Goal: Information Seeking & Learning: Learn about a topic

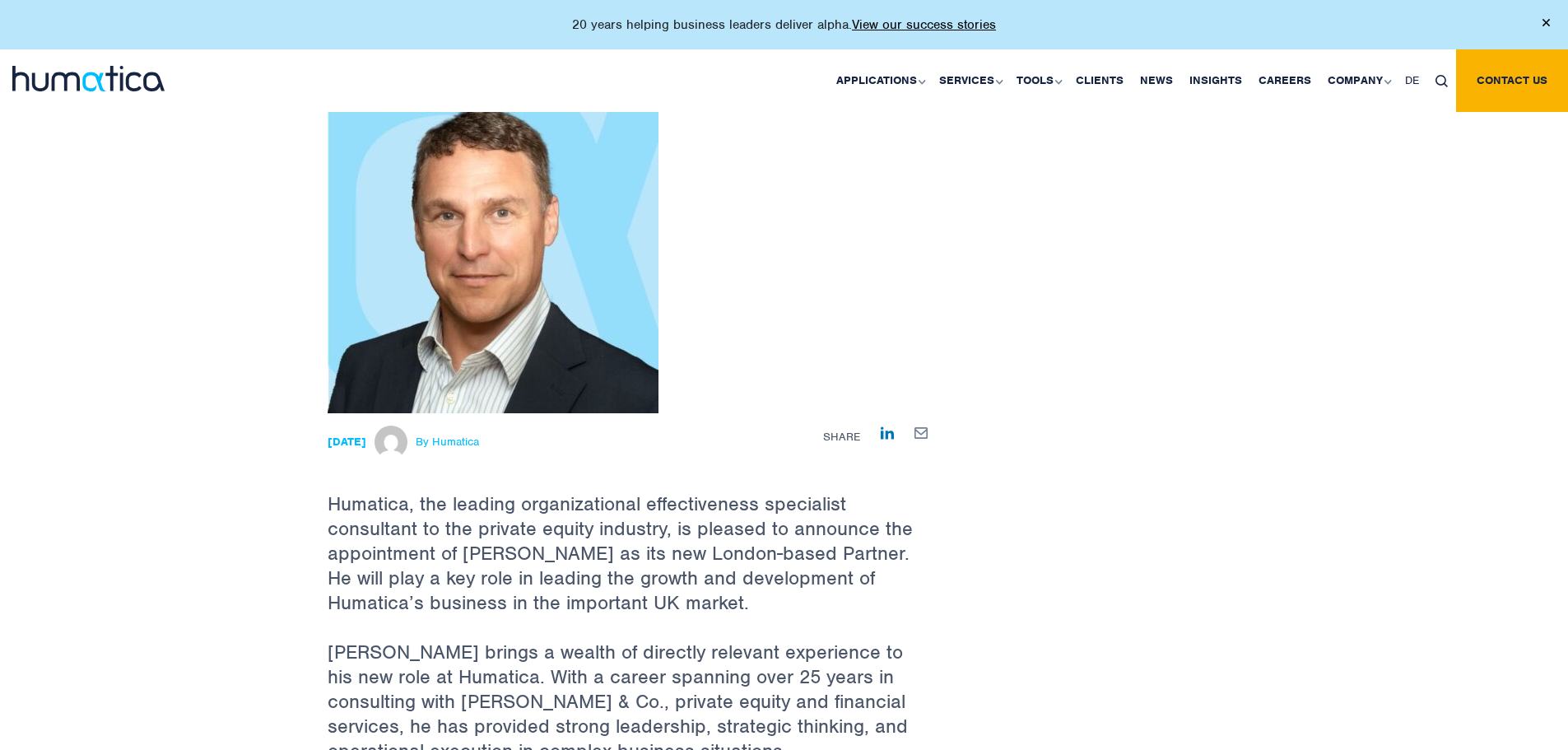
scroll to position [165, 0]
drag, startPoint x: 1142, startPoint y: 298, endPoint x: 719, endPoint y: 597, distance: 518.0
click at [1142, 298] on div "Back to All News Bryan Turner appointed as London Partner of Humatica 21 Sep, 2…" at bounding box center [784, 751] width 938 height 1607
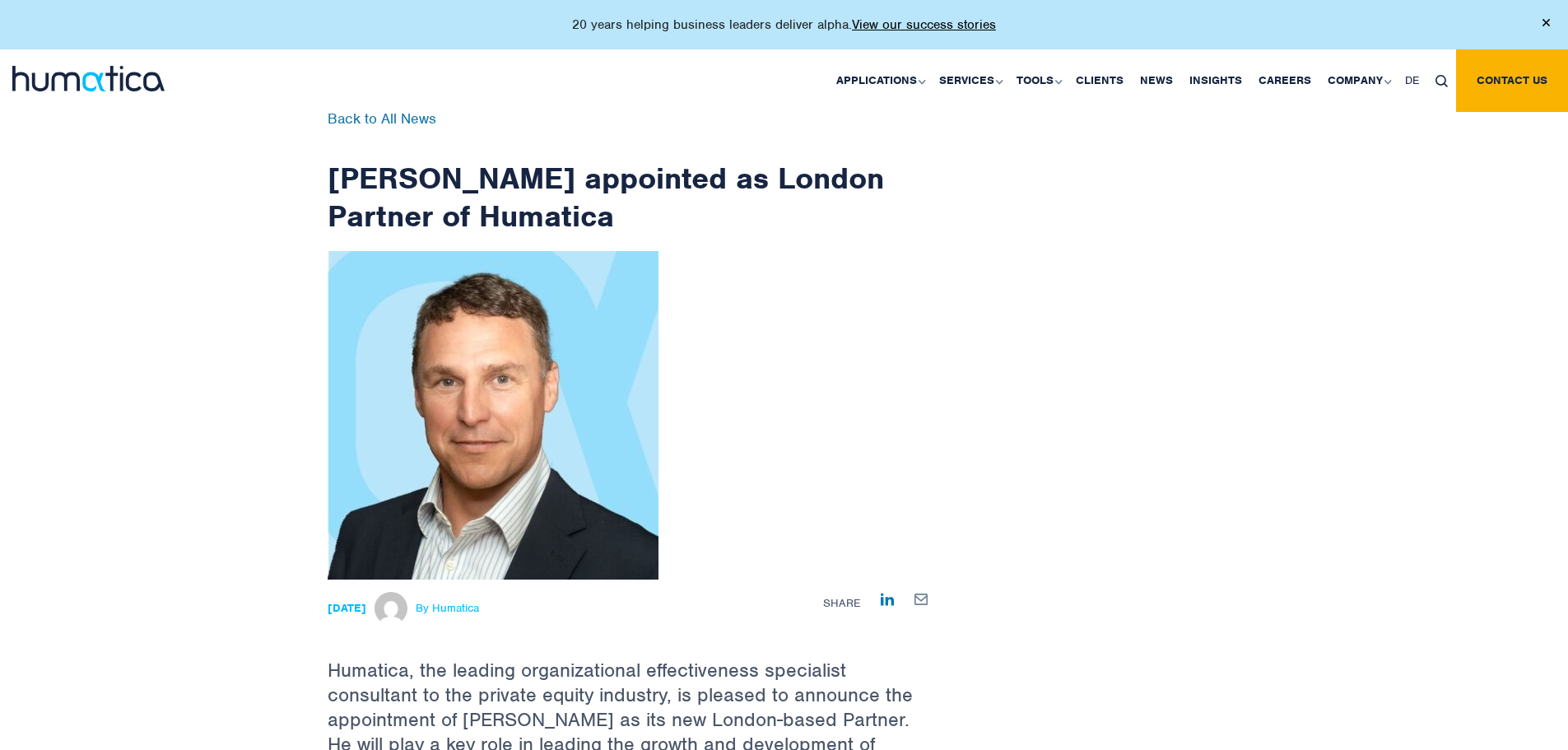
click at [92, 78] on img at bounding box center [88, 78] width 152 height 26
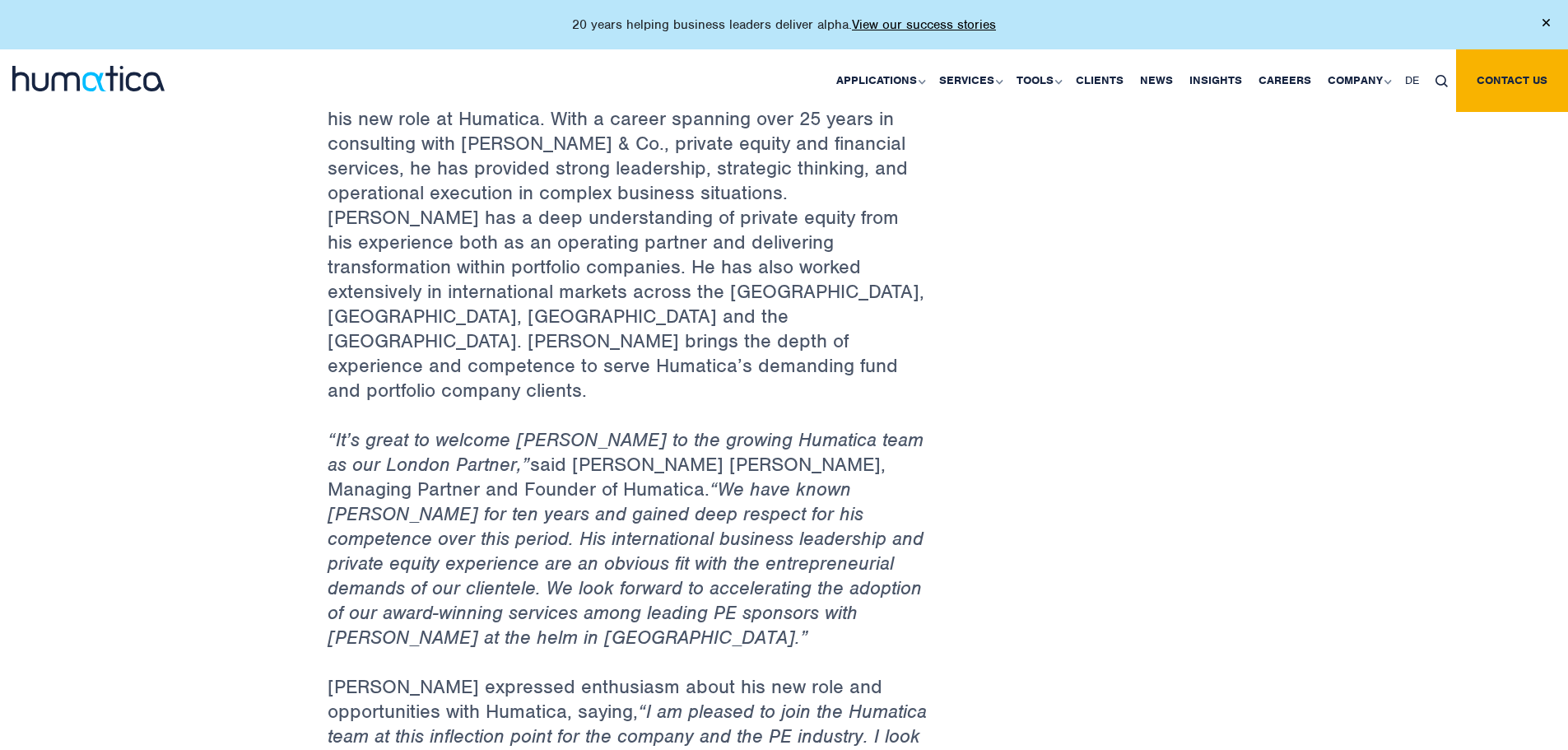
scroll to position [741, 0]
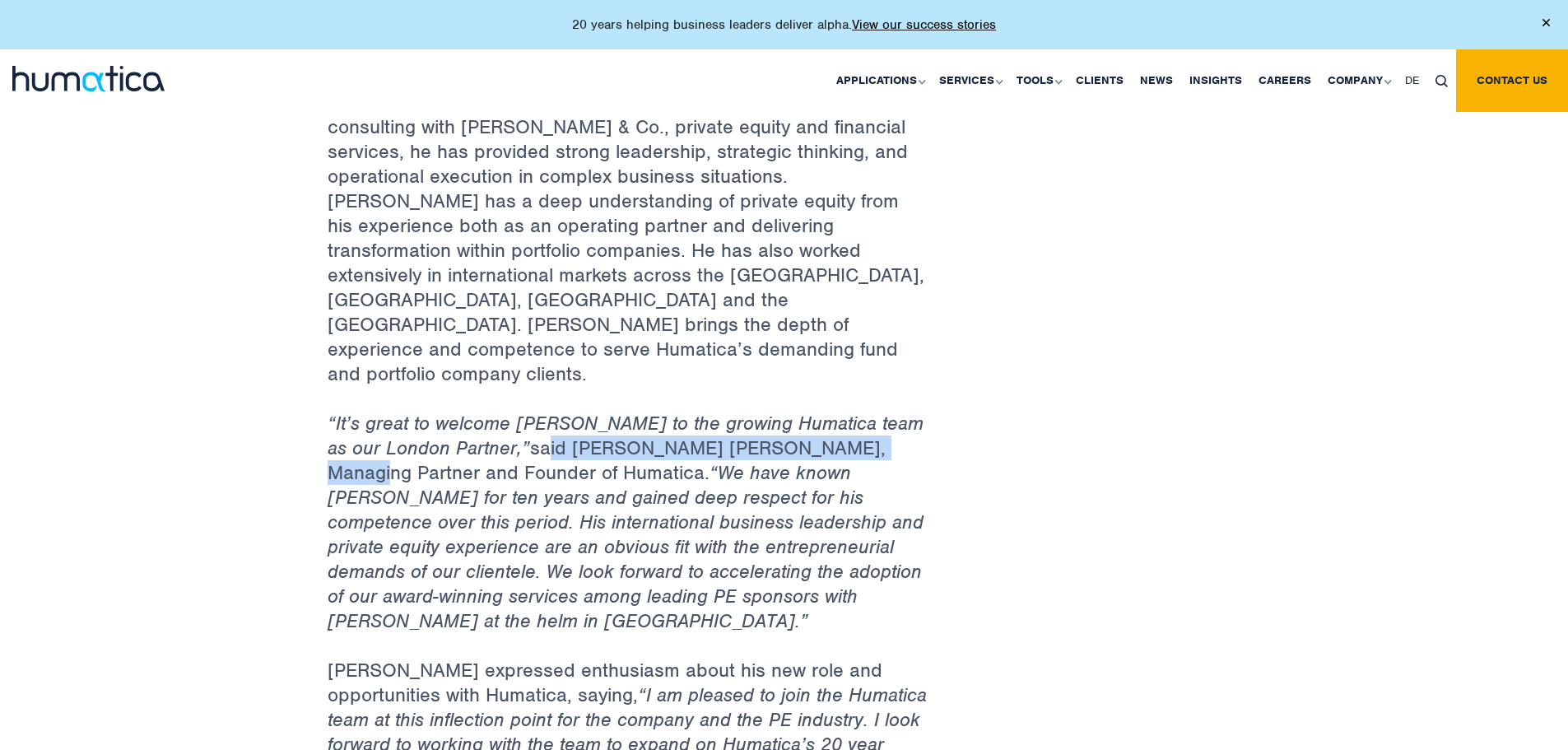
drag, startPoint x: 749, startPoint y: 393, endPoint x: 806, endPoint y: 398, distance: 57.2
click at [839, 410] on p "“It’s great to welcome Bryan to the growing Humatica team as our London Partner…" at bounding box center [629, 534] width 601 height 247
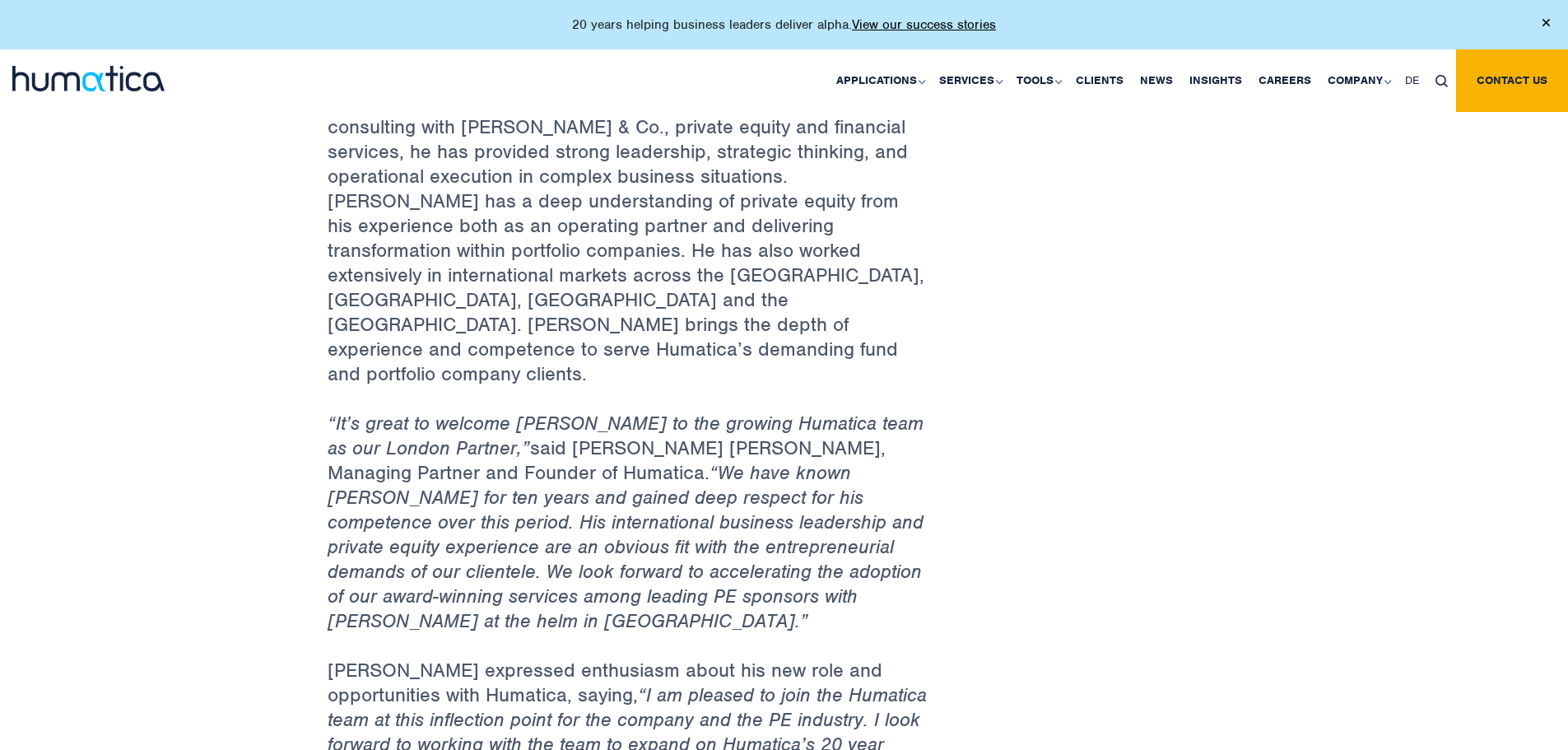
click at [633, 460] on em "“We have known Bryan for ten years and gained deep respect for his competence o…" at bounding box center [626, 547] width 596 height 173
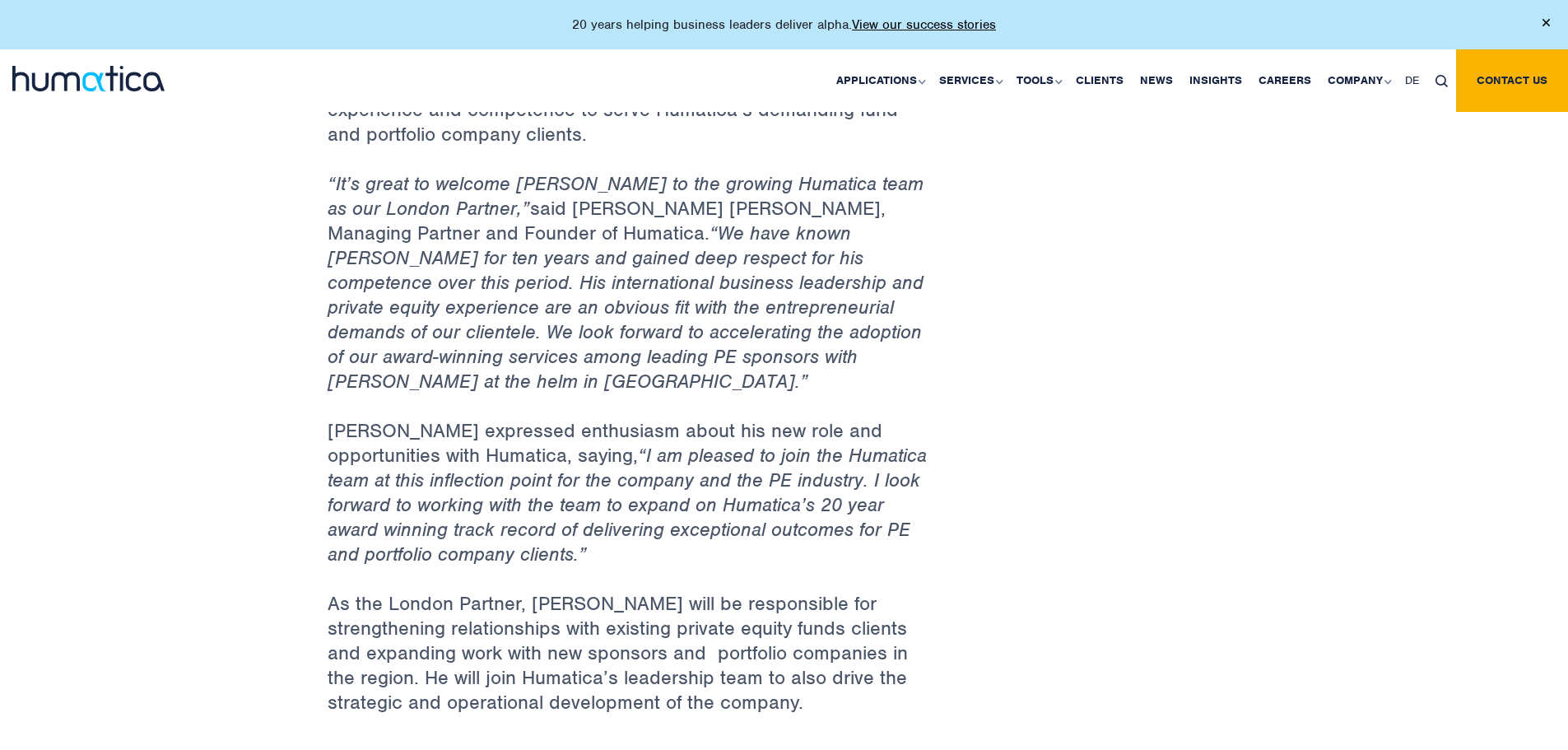
scroll to position [1070, 0]
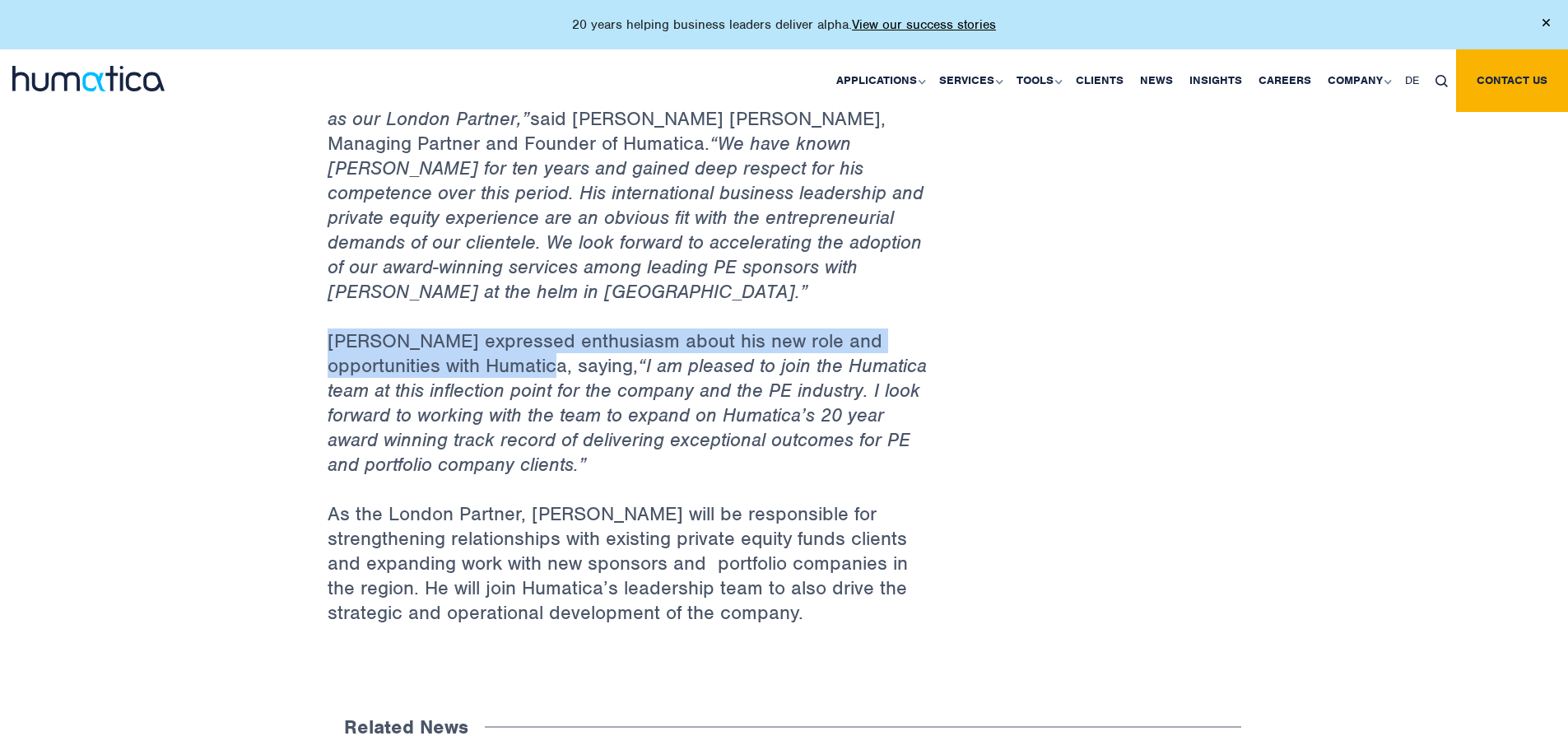
drag, startPoint x: 395, startPoint y: 263, endPoint x: 569, endPoint y: 288, distance: 175.8
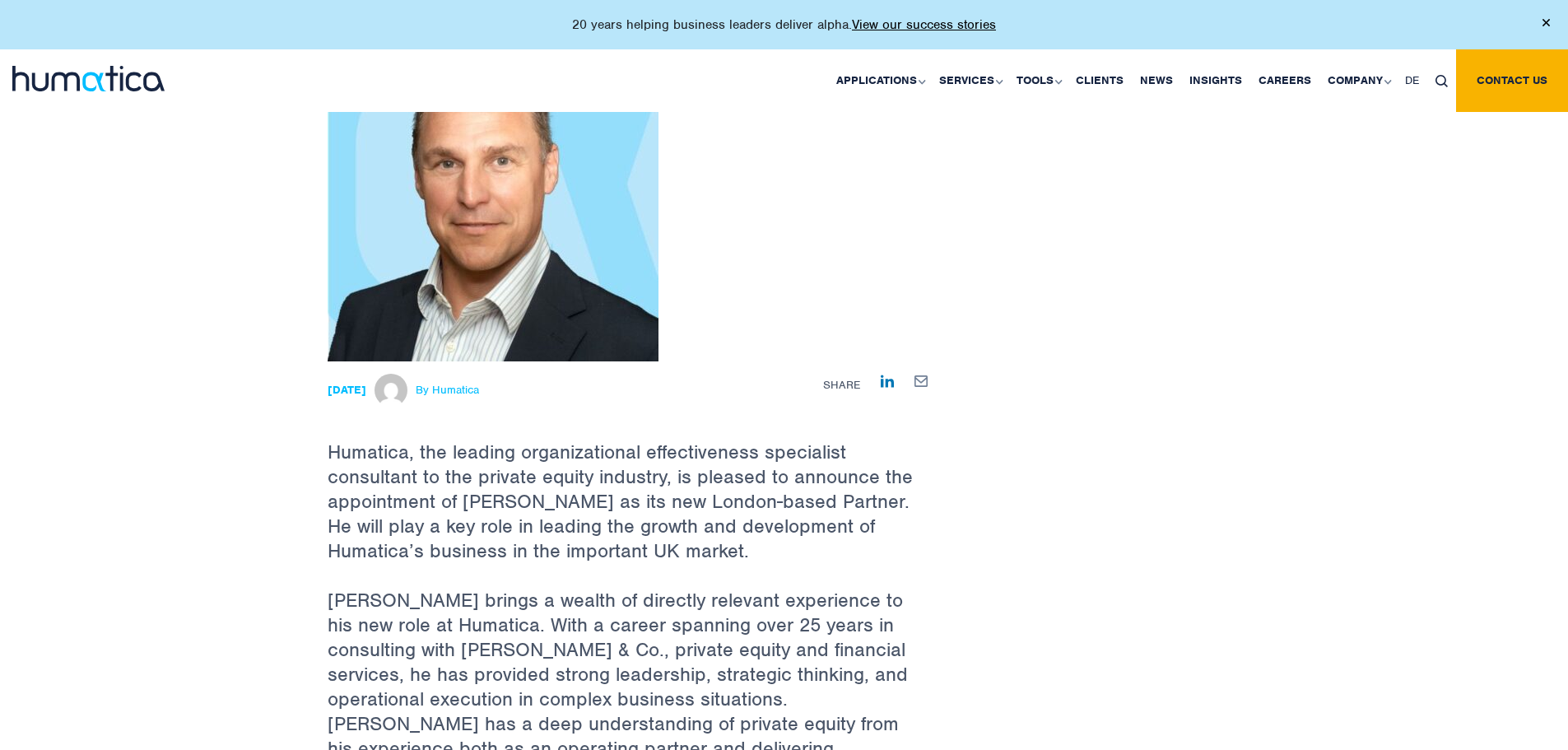
scroll to position [0, 0]
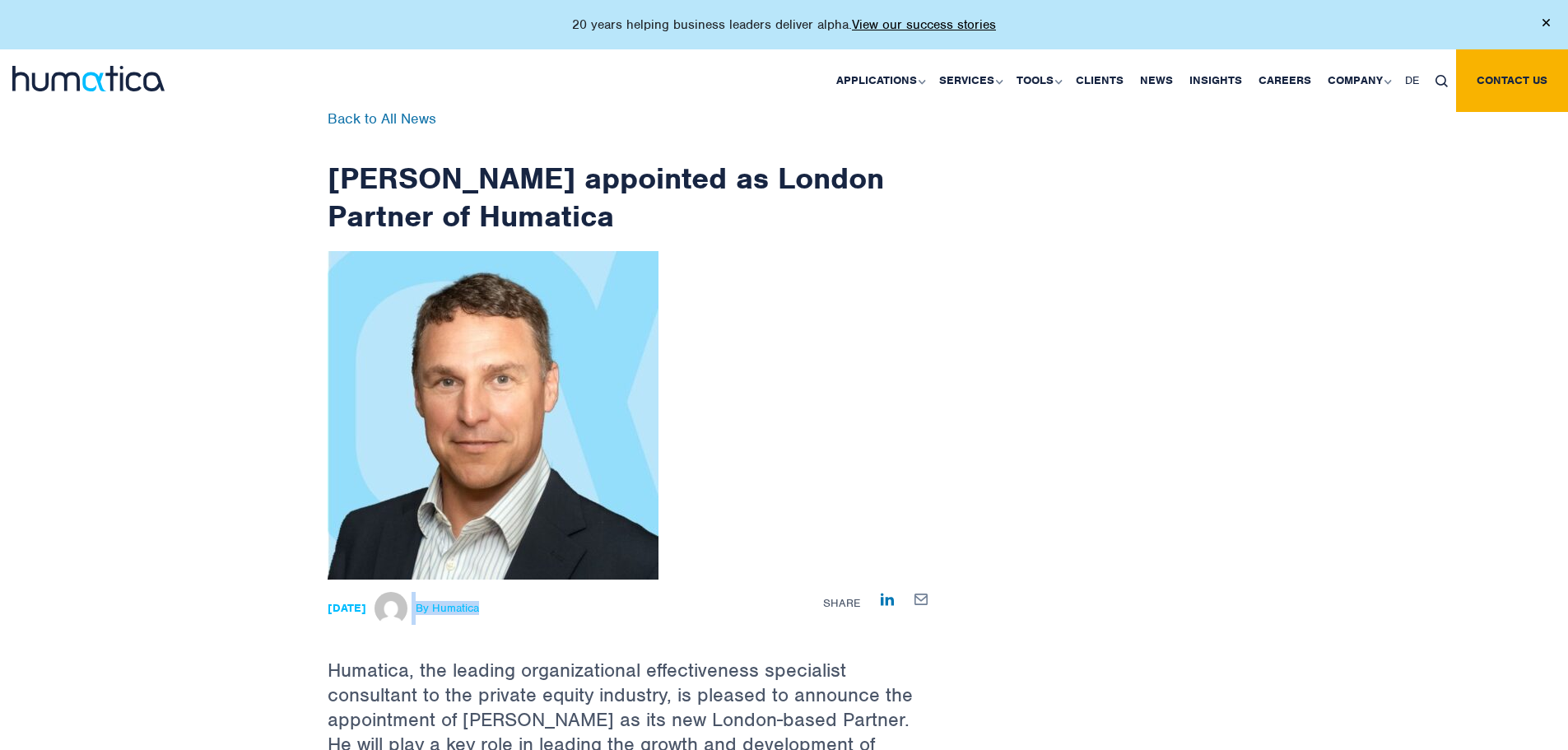
drag, startPoint x: 538, startPoint y: 611, endPoint x: 436, endPoint y: 602, distance: 102.4
click at [436, 602] on div "21 Sep, 2023 By Humatica" at bounding box center [525, 608] width 393 height 33
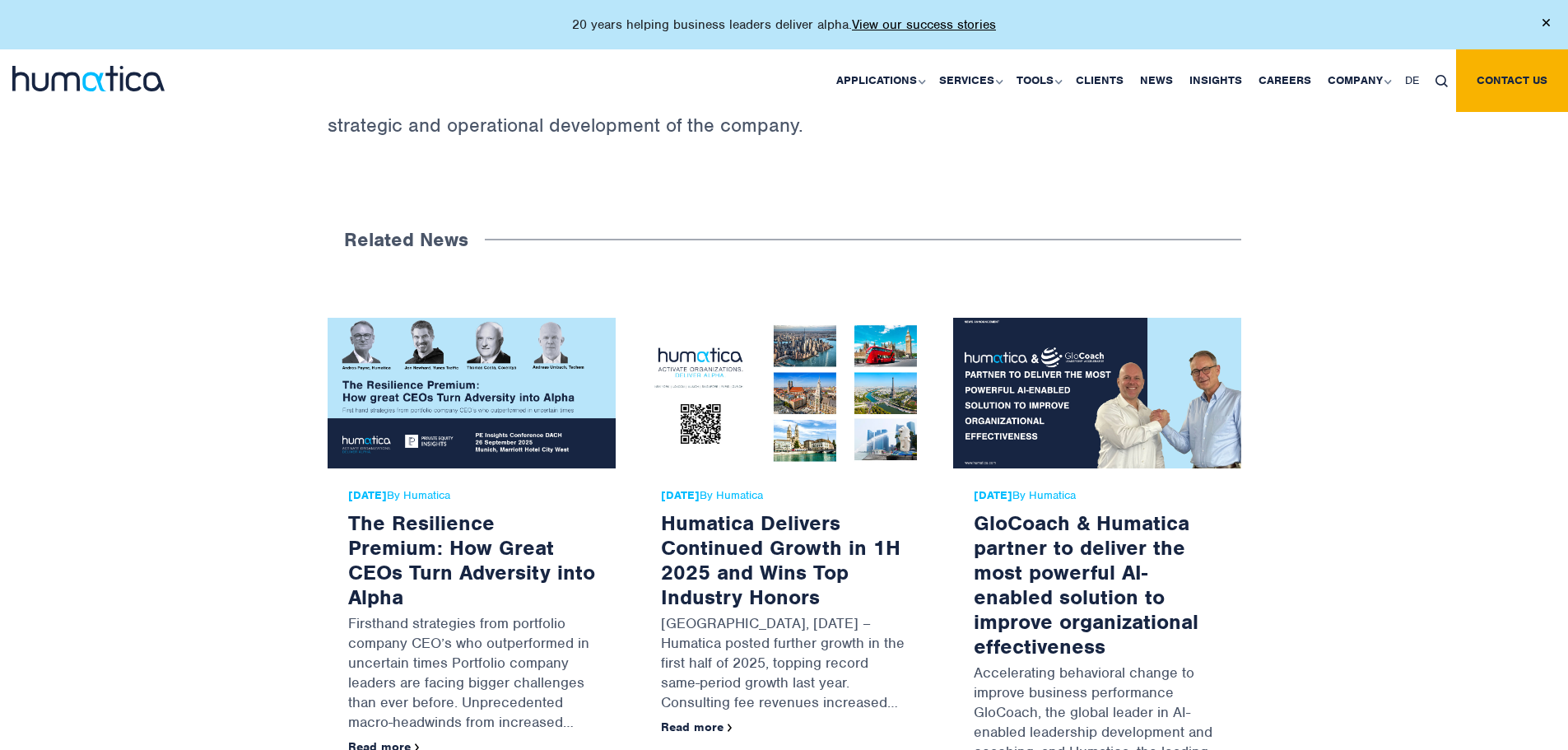
scroll to position [1564, 0]
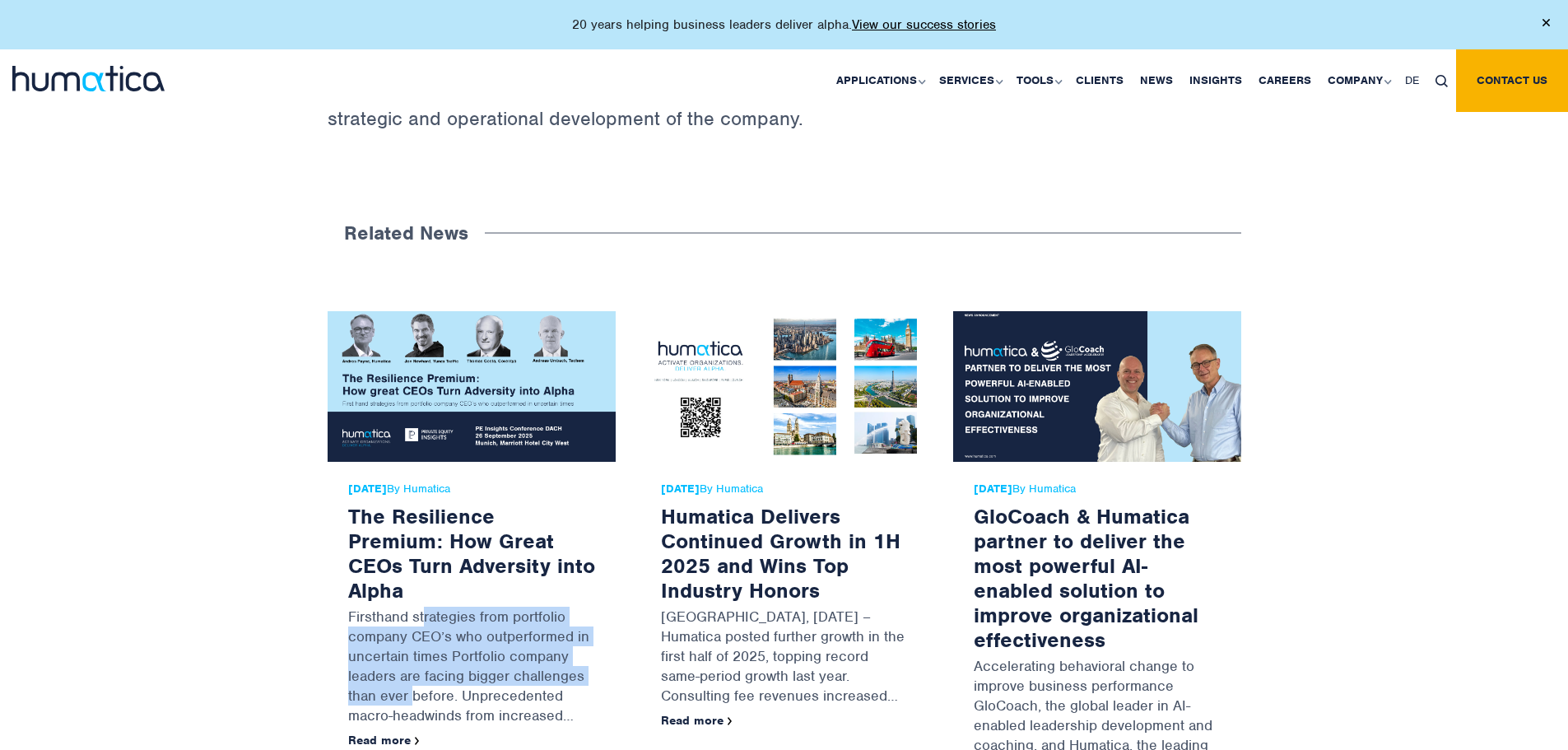
drag, startPoint x: 423, startPoint y: 519, endPoint x: 411, endPoint y: 600, distance: 81.9
click at [411, 603] on p "Firsthand strategies from portfolio company CEO’s who outperformed in uncertain…" at bounding box center [471, 668] width 247 height 131
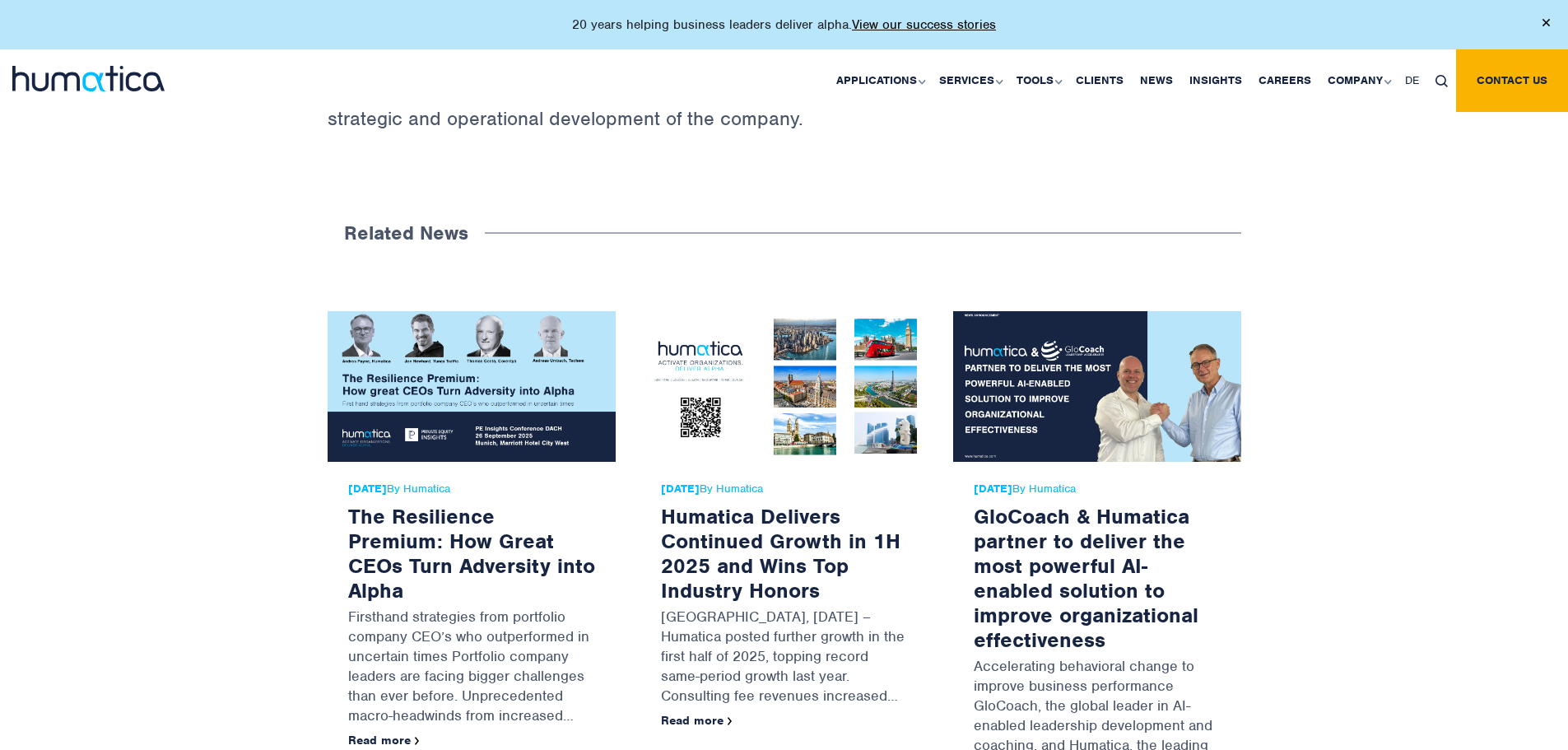
click at [238, 543] on div "Related News 21 Aug, 2025 By Humatica The Resilience Premium: How Great CEOs Tu…" at bounding box center [784, 561] width 1568 height 713
click at [376, 648] on div "21 Aug, 2025 By Humatica The Resilience Premium: How Great CEOs Turn Adversity …" at bounding box center [472, 618] width 288 height 314
click at [384, 733] on link "Read more" at bounding box center [384, 740] width 72 height 15
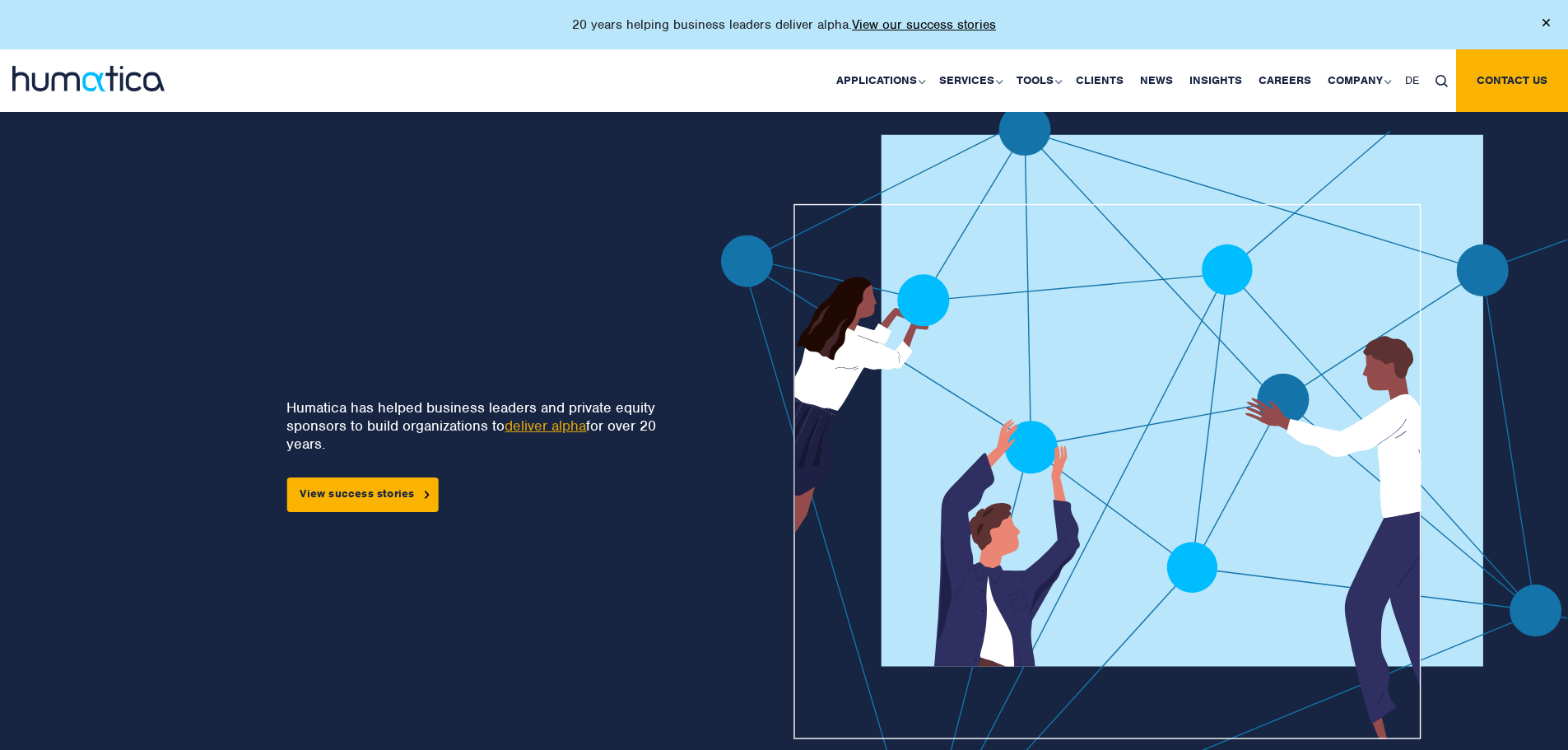
click at [1544, 22] on img at bounding box center [1546, 22] width 7 height 7
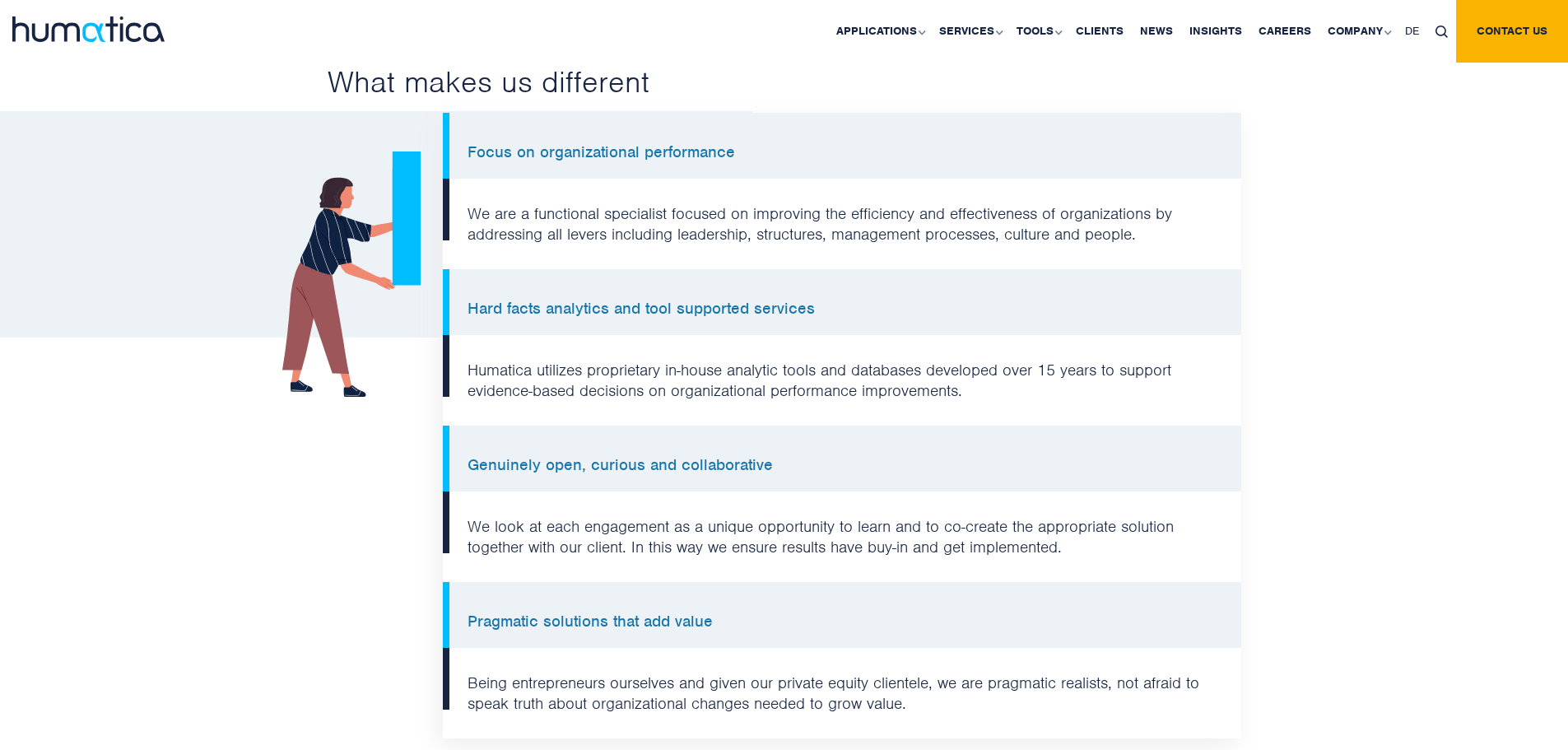
scroll to position [1646, 0]
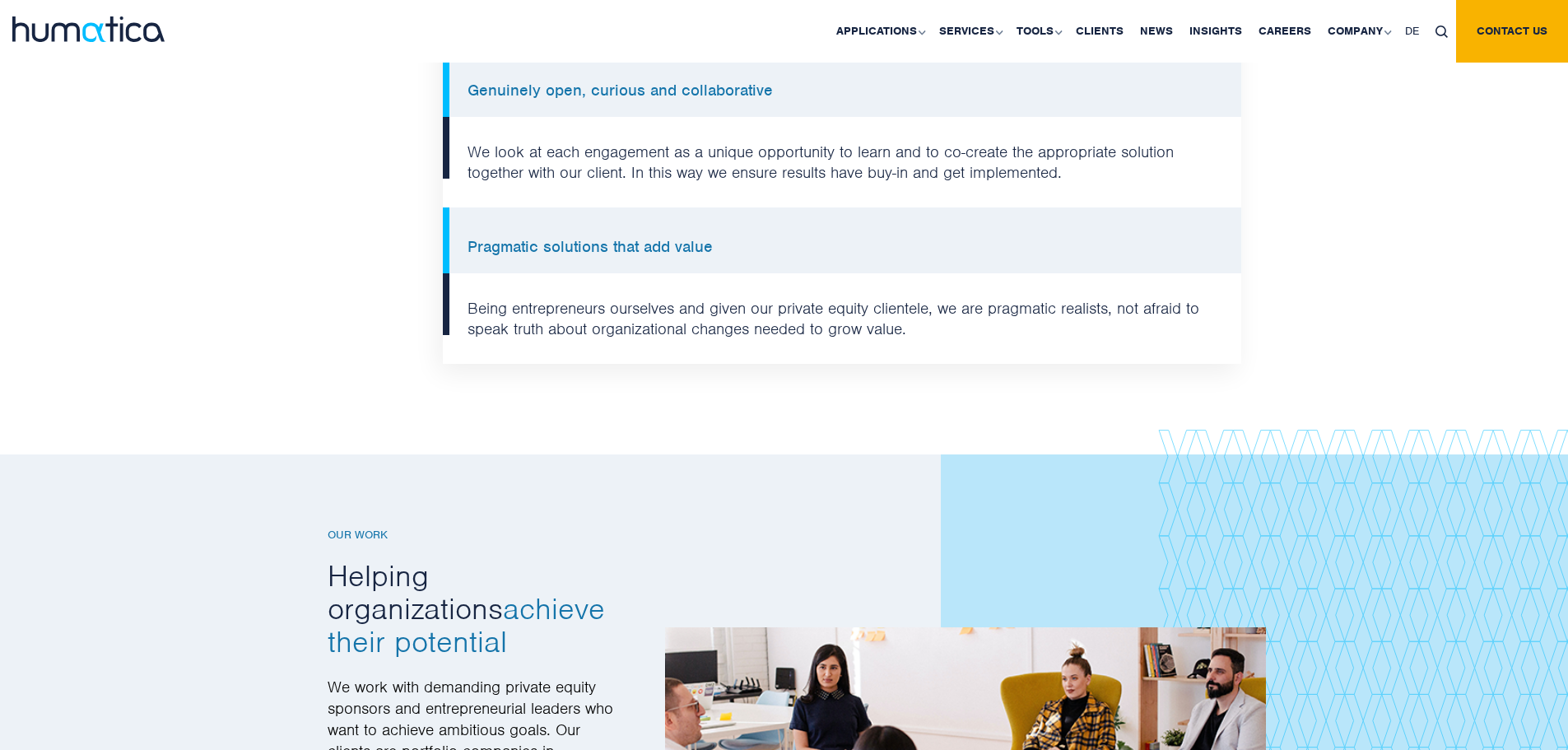
click at [396, 272] on div "Why Humatica? What makes us different Focus on organizational performance We ar…" at bounding box center [784, 12] width 938 height 702
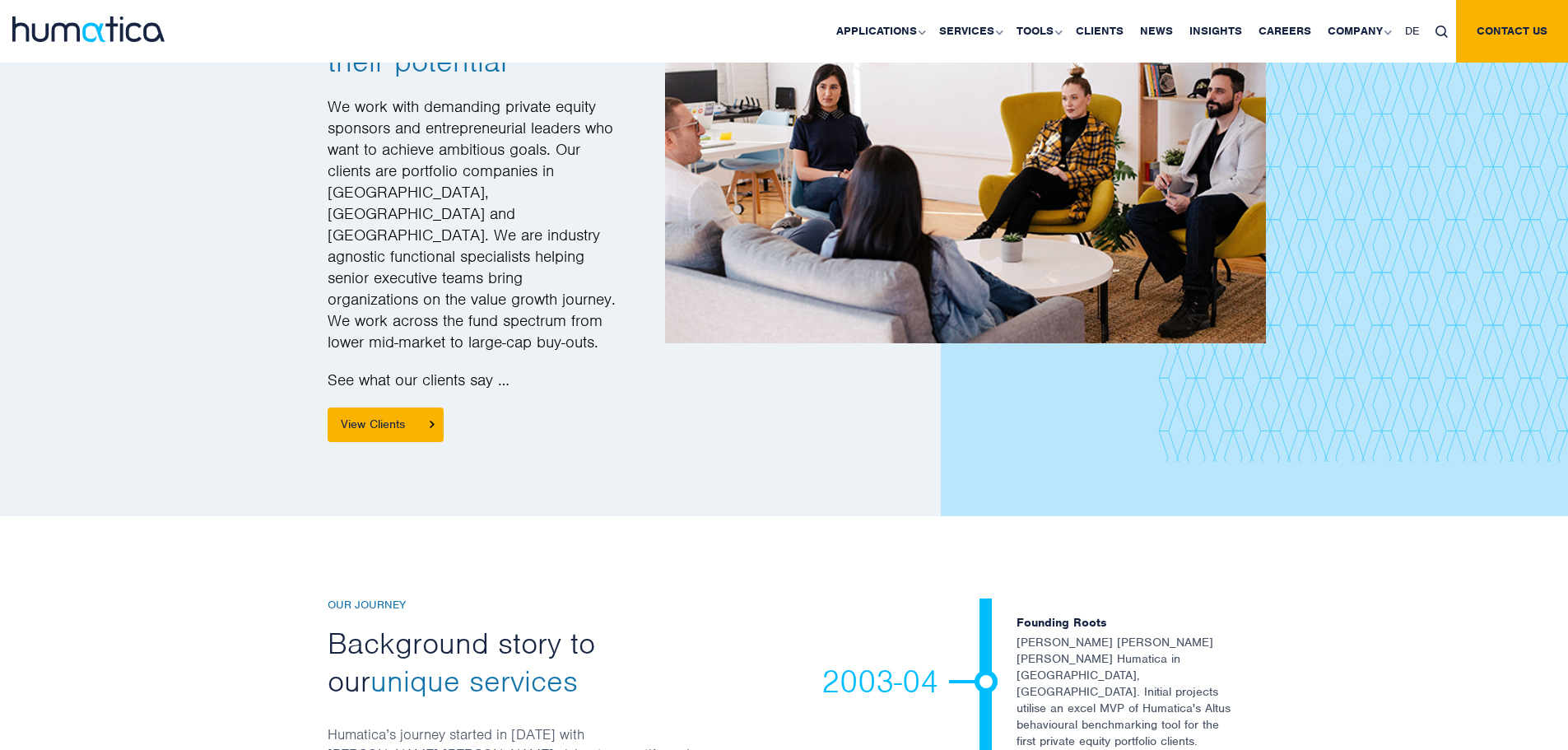
scroll to position [0, 0]
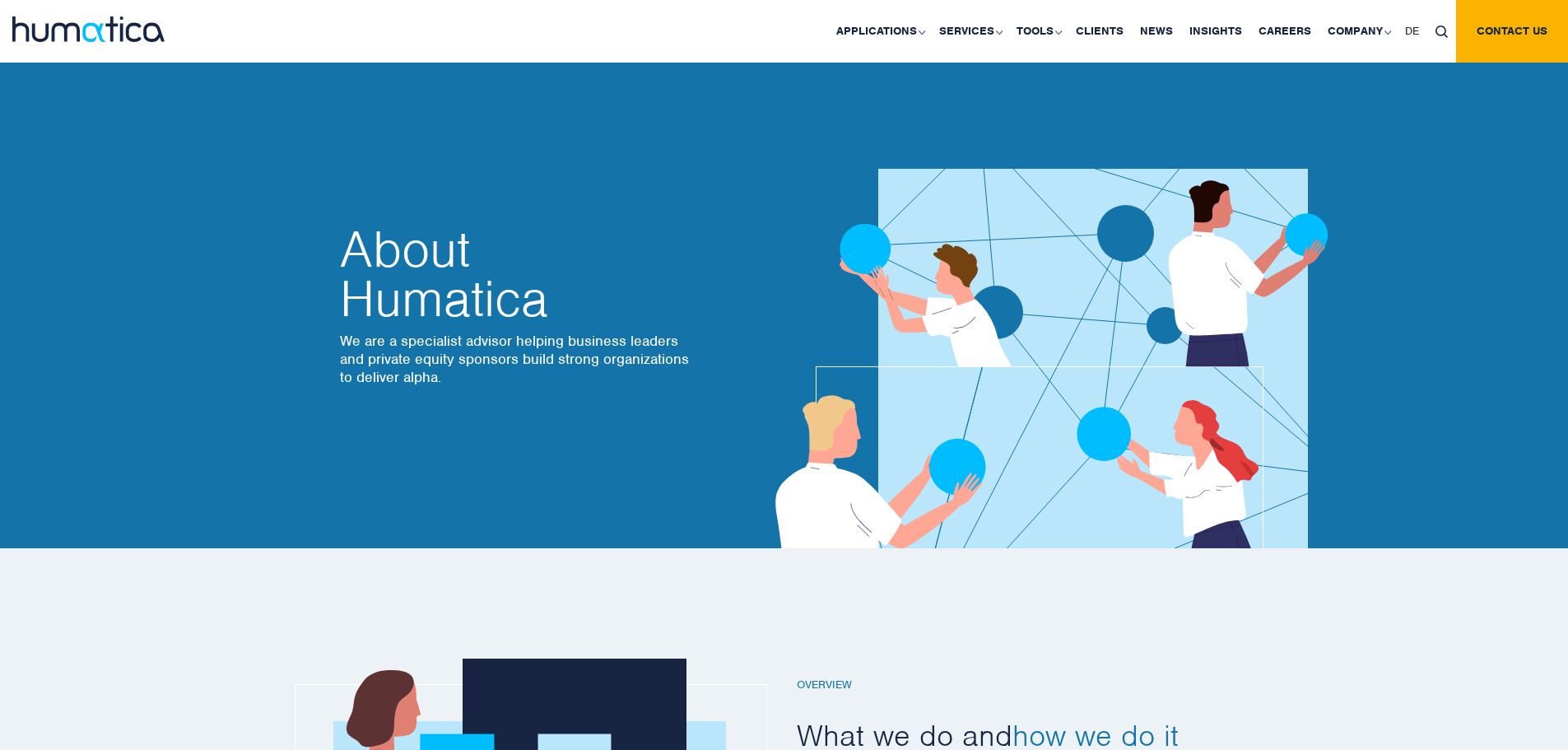
drag, startPoint x: 1355, startPoint y: 651, endPoint x: 1493, endPoint y: 162, distance: 508.1
click at [603, 208] on div "About Humatica We are a specialist advisor helping business leaders and private…" at bounding box center [550, 318] width 445 height 461
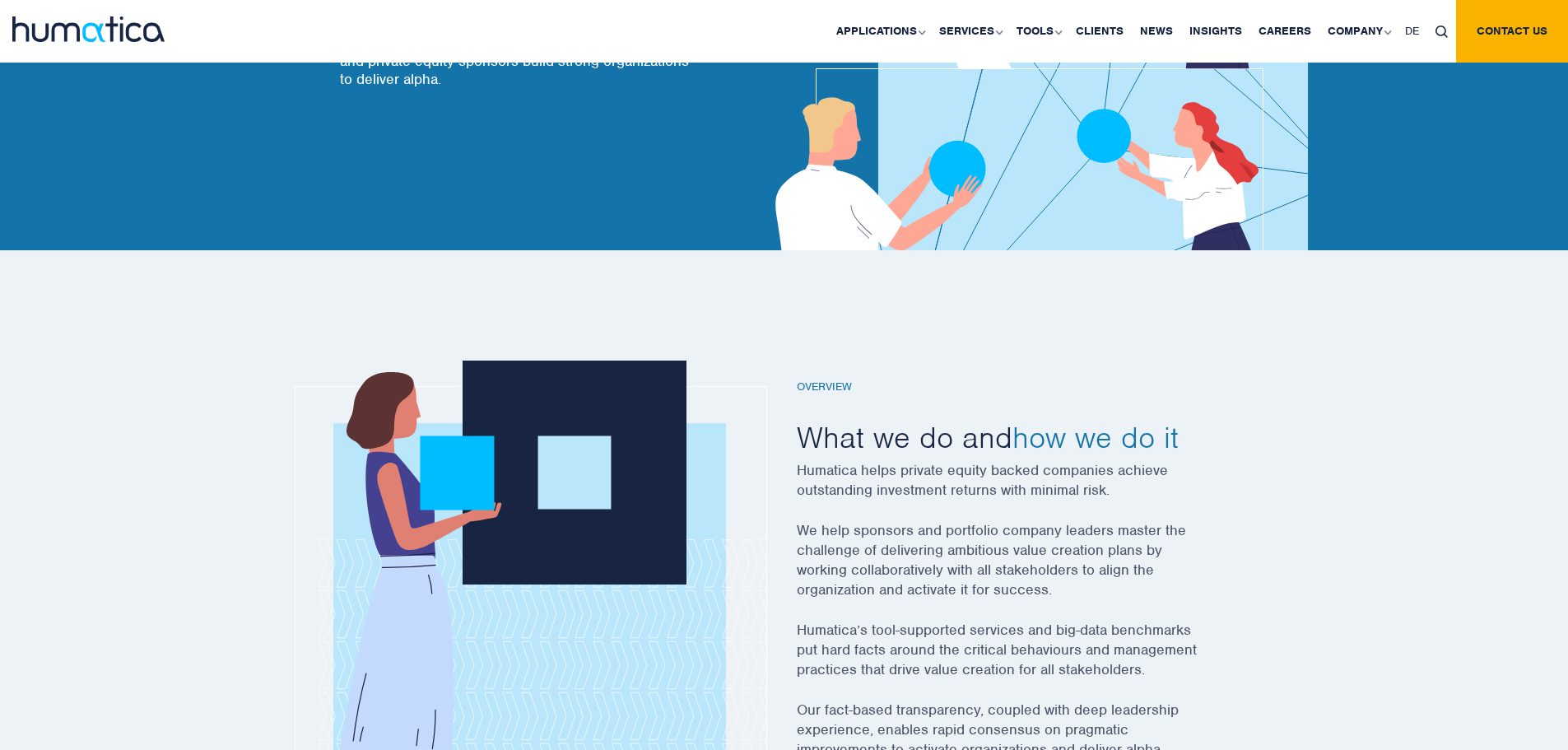
scroll to position [82, 0]
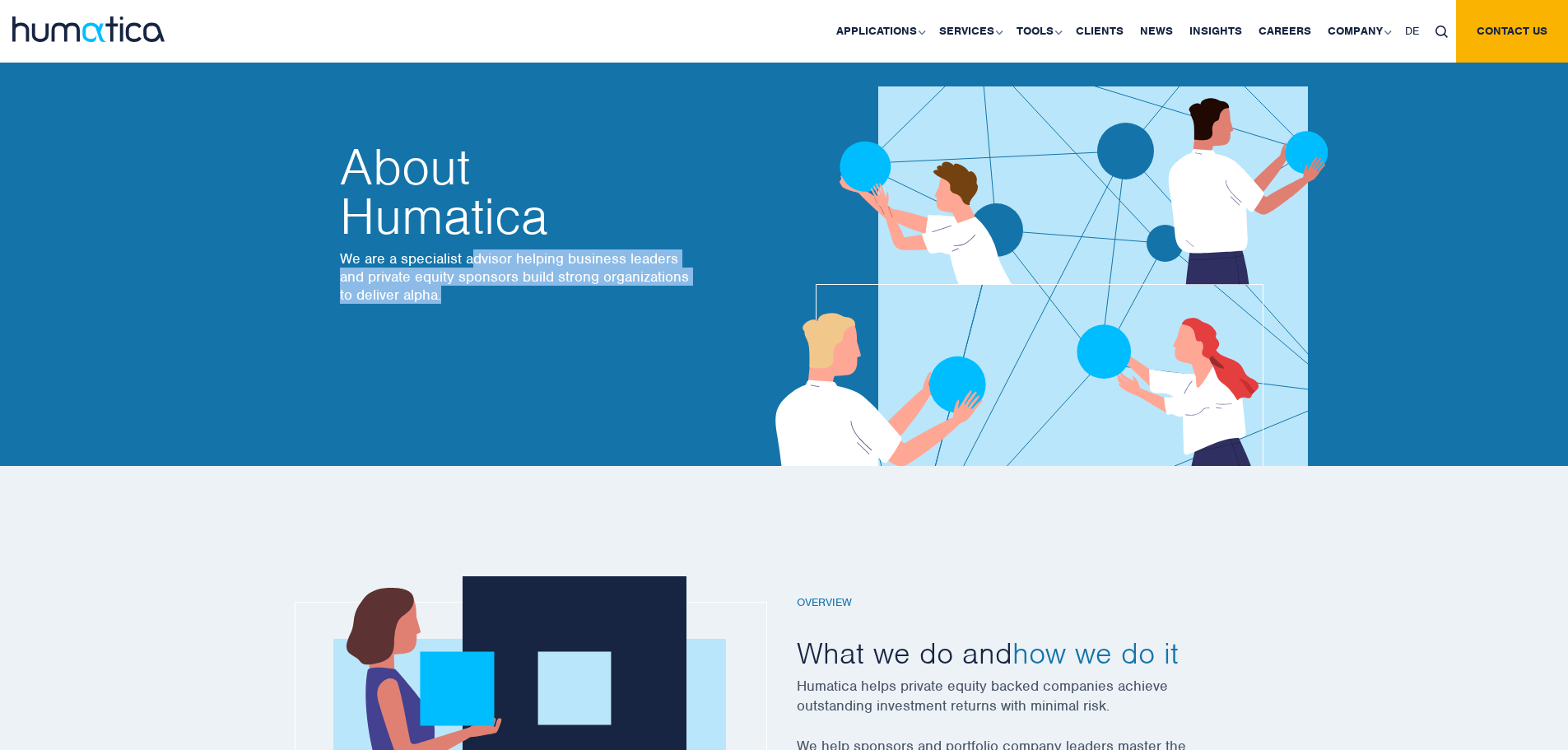
drag, startPoint x: 477, startPoint y: 261, endPoint x: 523, endPoint y: 276, distance: 48.4
click at [515, 283] on p "We are a specialist advisor helping business leaders and private equity sponsor…" at bounding box center [516, 276] width 354 height 54
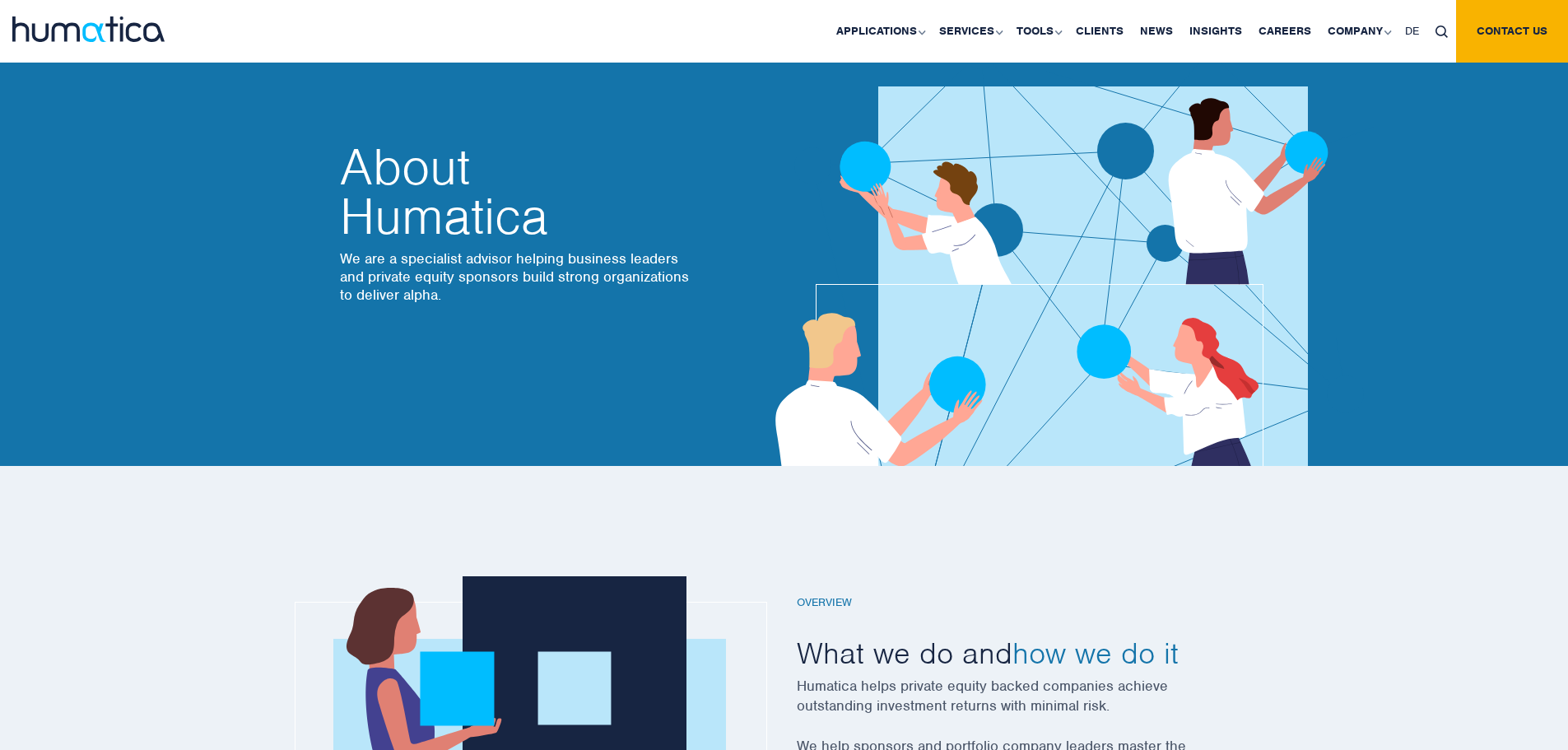
click at [525, 276] on p "We are a specialist advisor helping business leaders and private equity sponsor…" at bounding box center [516, 276] width 354 height 54
drag, startPoint x: 525, startPoint y: 276, endPoint x: 460, endPoint y: 268, distance: 65.5
click at [460, 268] on p "We are a specialist advisor helping business leaders and private equity sponsor…" at bounding box center [516, 276] width 354 height 54
drag, startPoint x: 480, startPoint y: 257, endPoint x: 500, endPoint y: 274, distance: 26.2
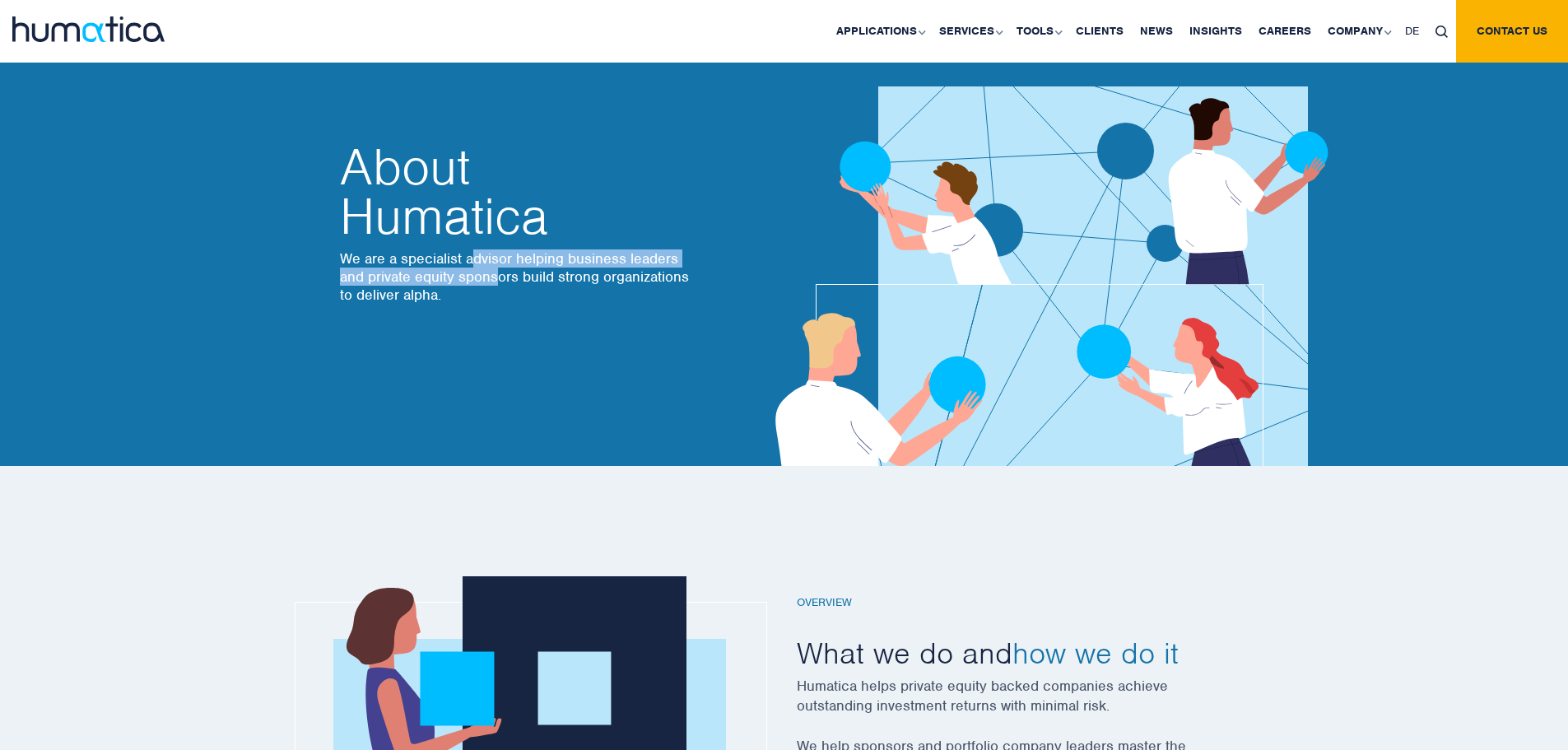
click at [500, 274] on p "We are a specialist advisor helping business leaders and private equity sponsor…" at bounding box center [516, 276] width 354 height 54
drag, startPoint x: 500, startPoint y: 274, endPoint x: 455, endPoint y: 268, distance: 45.4
click at [458, 268] on p "We are a specialist advisor helping business leaders and private equity sponsor…" at bounding box center [516, 276] width 354 height 54
click at [455, 259] on p "We are a specialist advisor helping business leaders and private equity sponsor…" at bounding box center [516, 276] width 354 height 54
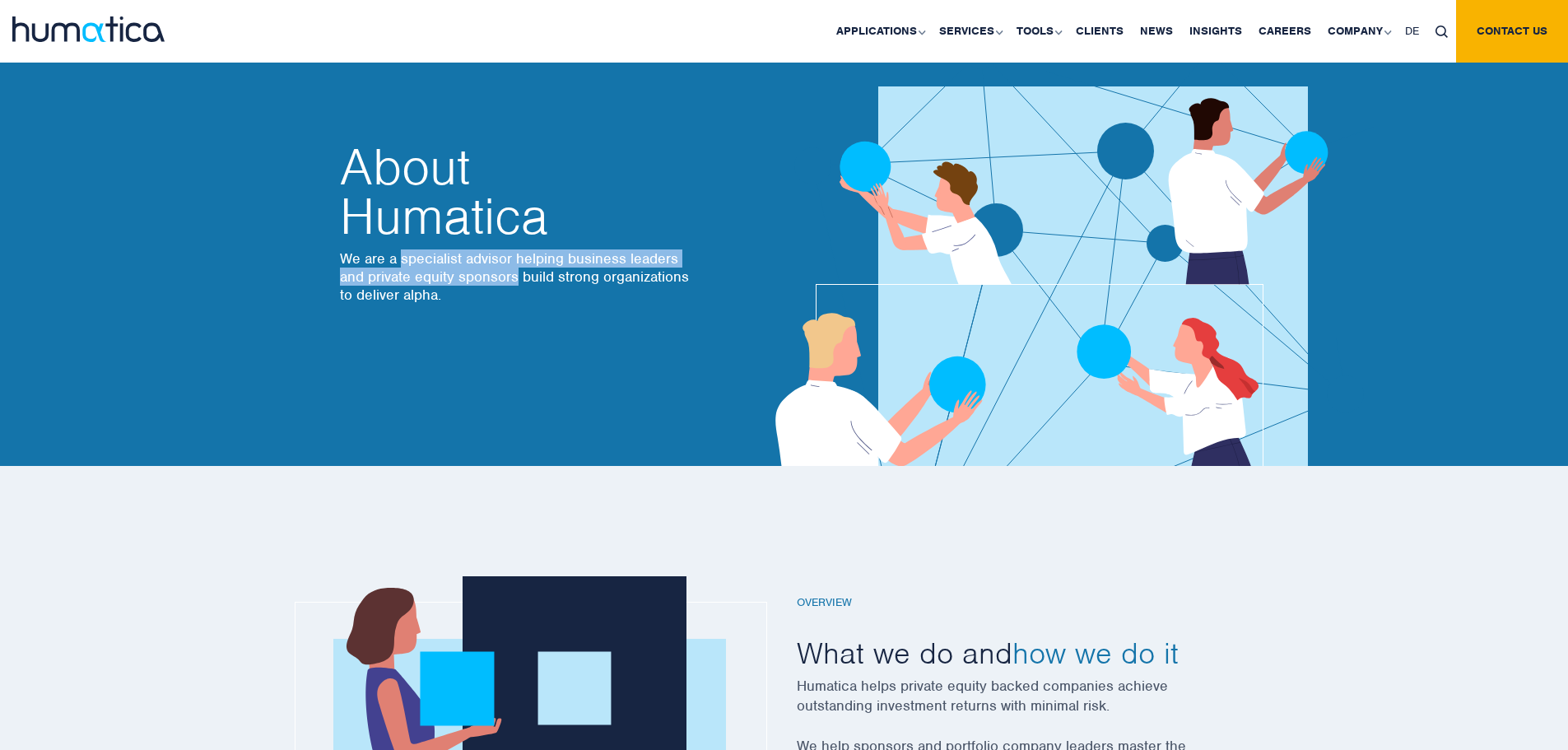
drag, startPoint x: 455, startPoint y: 259, endPoint x: 475, endPoint y: 284, distance: 32.0
click at [475, 284] on p "We are a specialist advisor helping business leaders and private equity sponsor…" at bounding box center [516, 276] width 354 height 54
drag, startPoint x: 475, startPoint y: 284, endPoint x: 483, endPoint y: 266, distance: 19.7
click at [483, 266] on p "We are a specialist advisor helping business leaders and private equity sponsor…" at bounding box center [516, 276] width 354 height 54
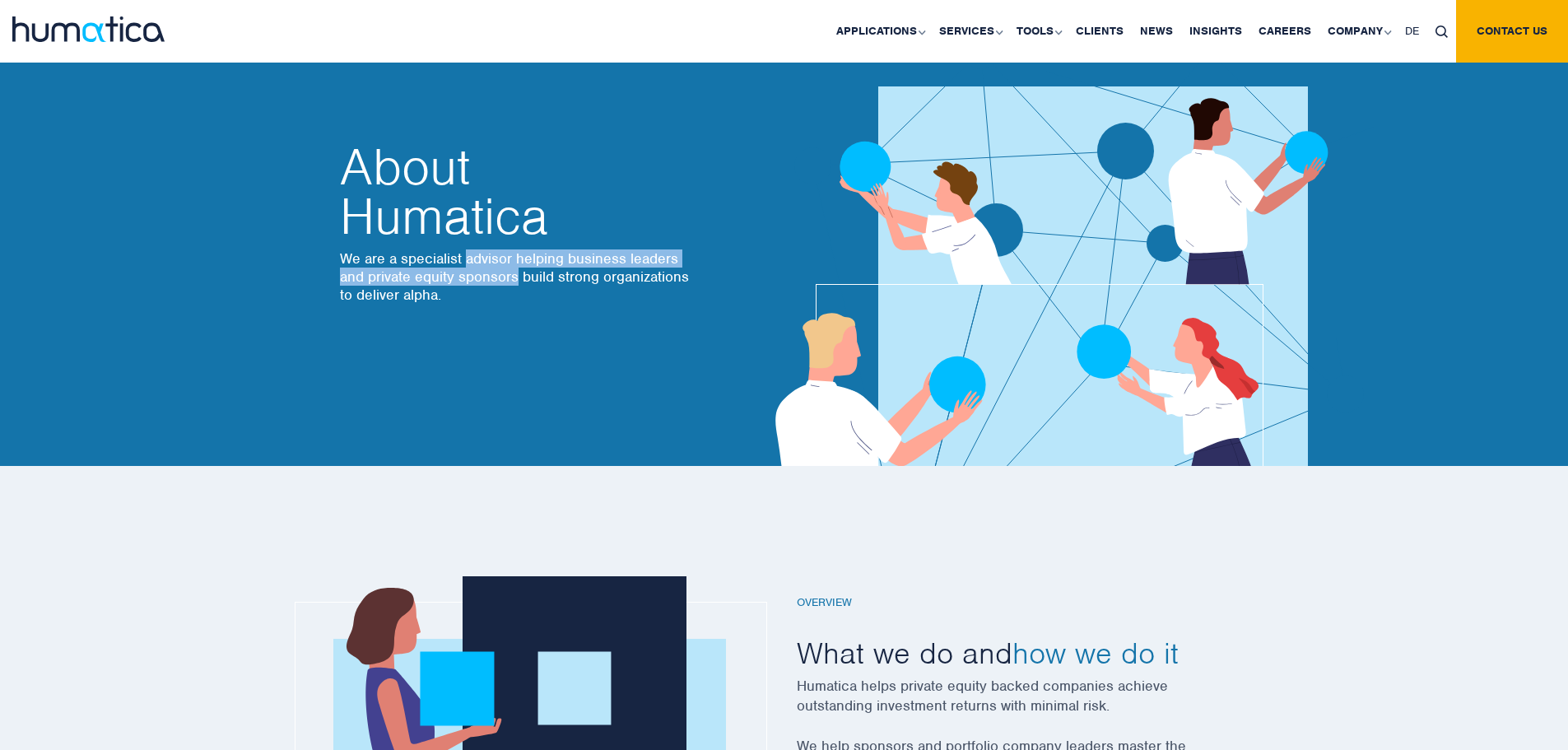
click at [483, 266] on p "We are a specialist advisor helping business leaders and private equity sponsor…" at bounding box center [516, 276] width 354 height 54
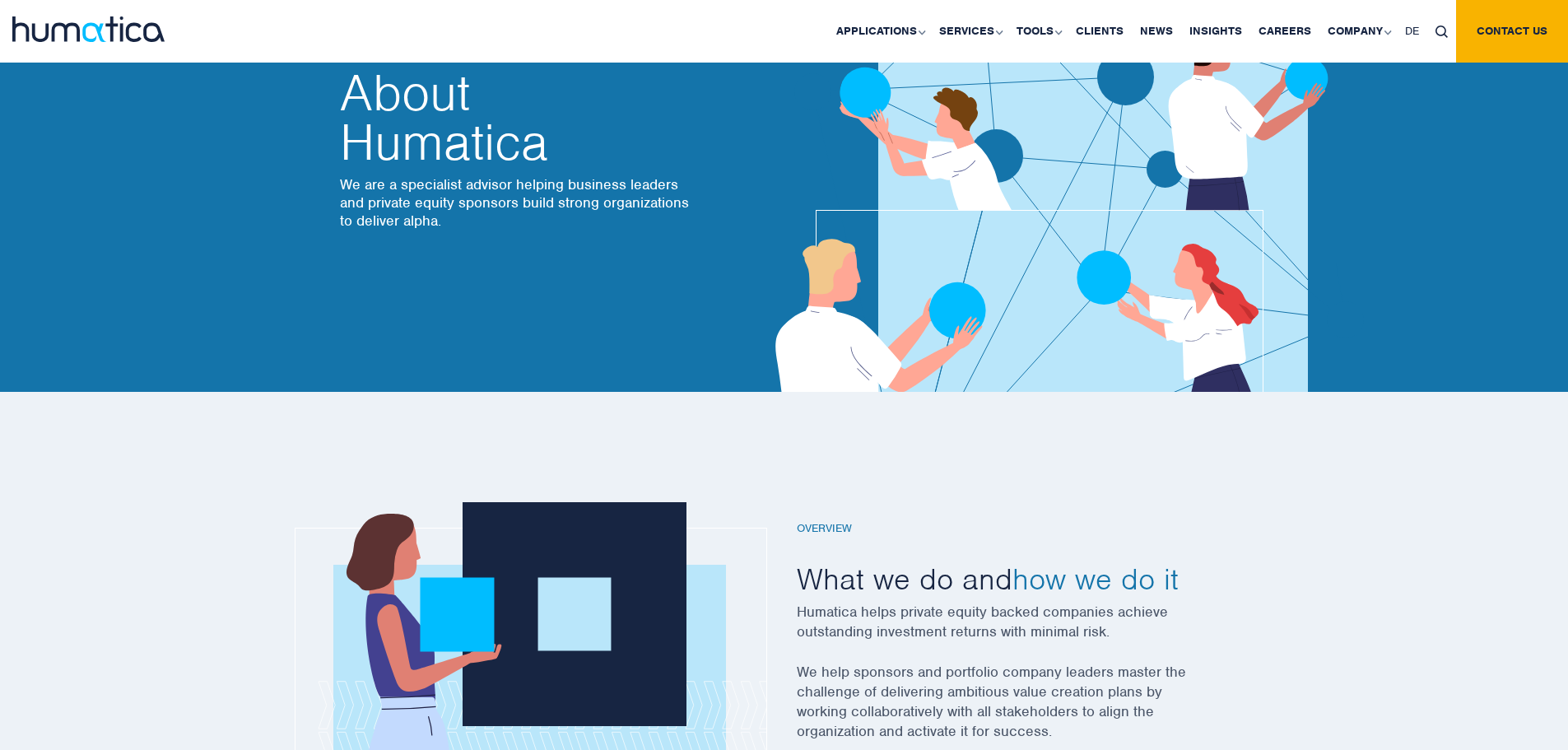
scroll to position [247, 0]
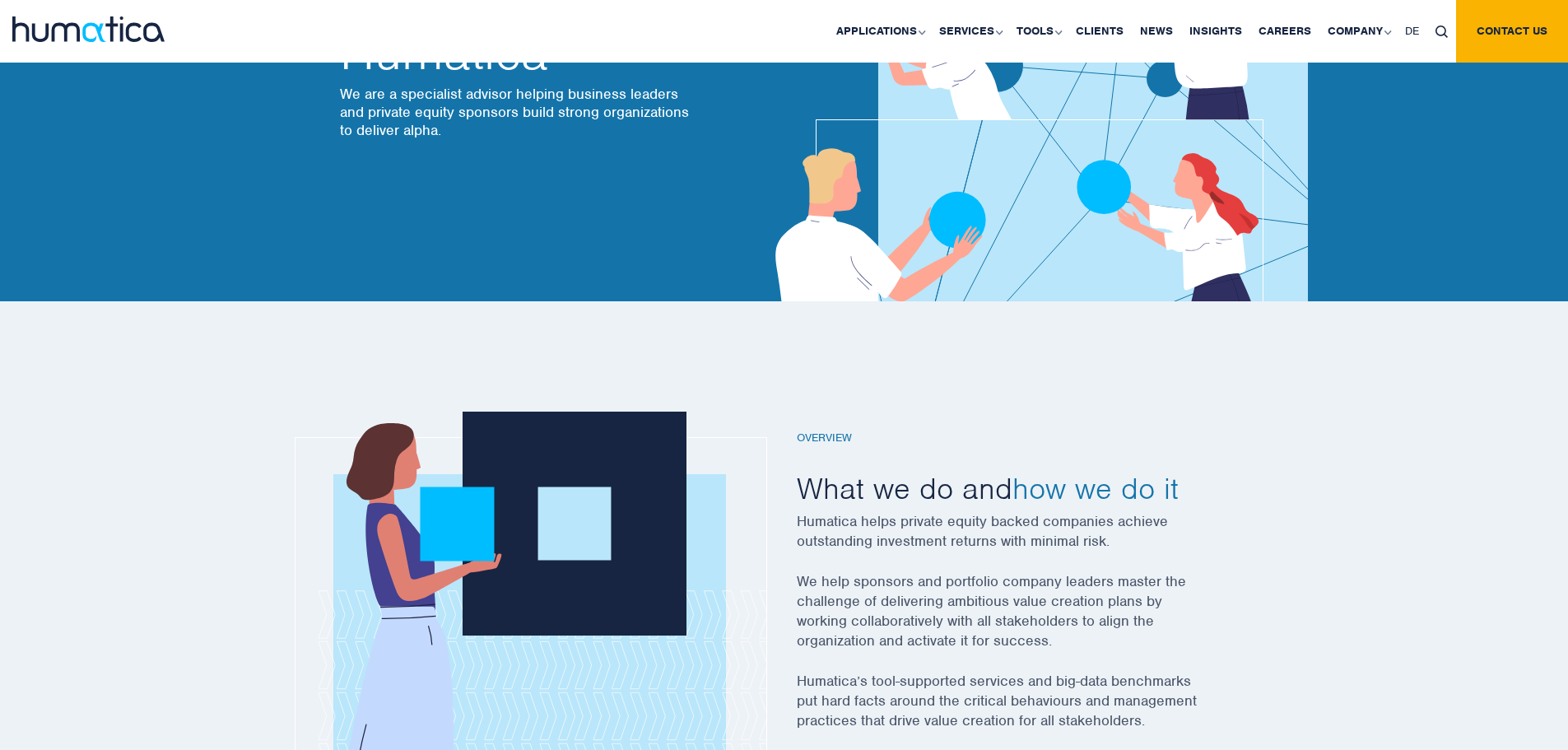
click at [1396, 501] on div at bounding box center [784, 648] width 1568 height 693
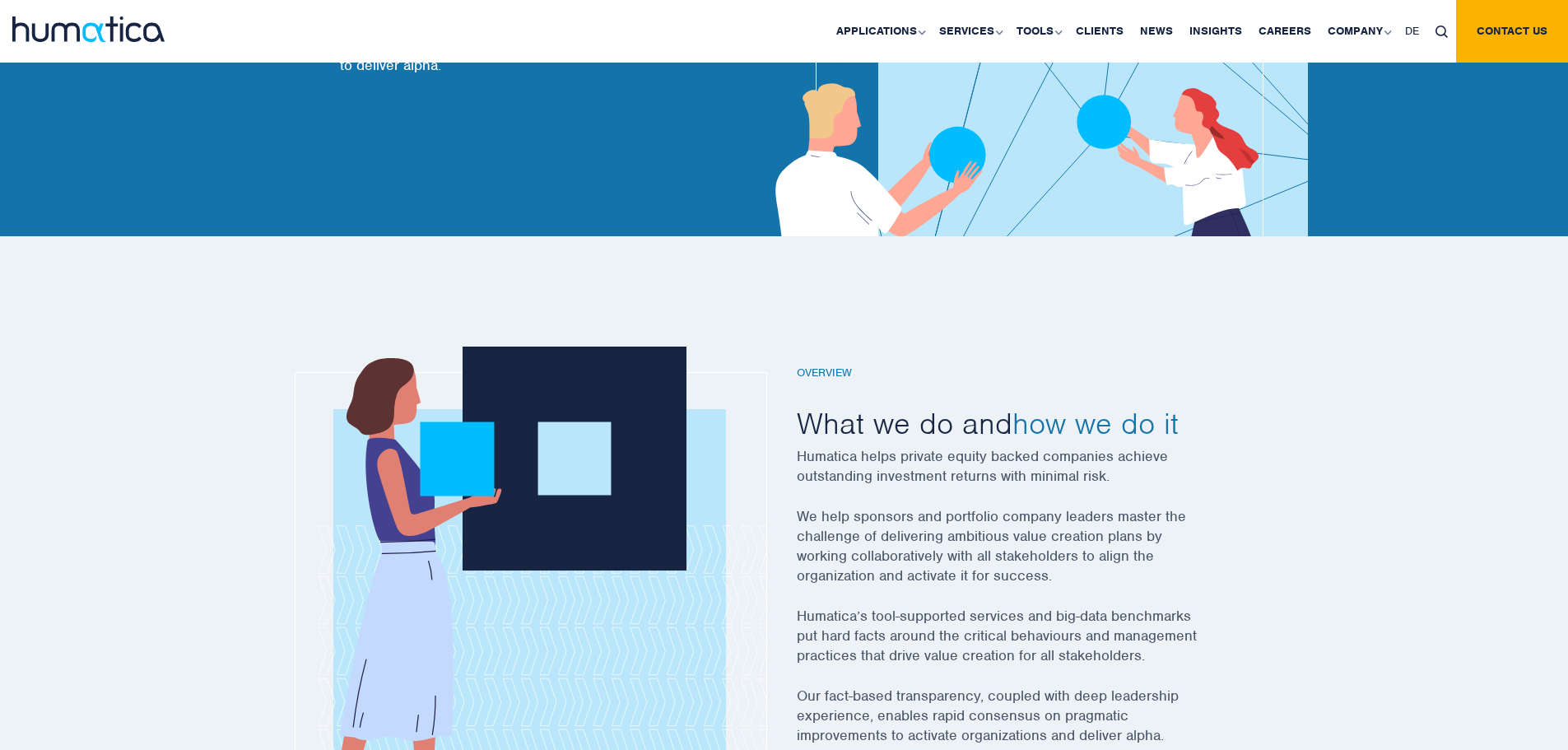
scroll to position [411, 0]
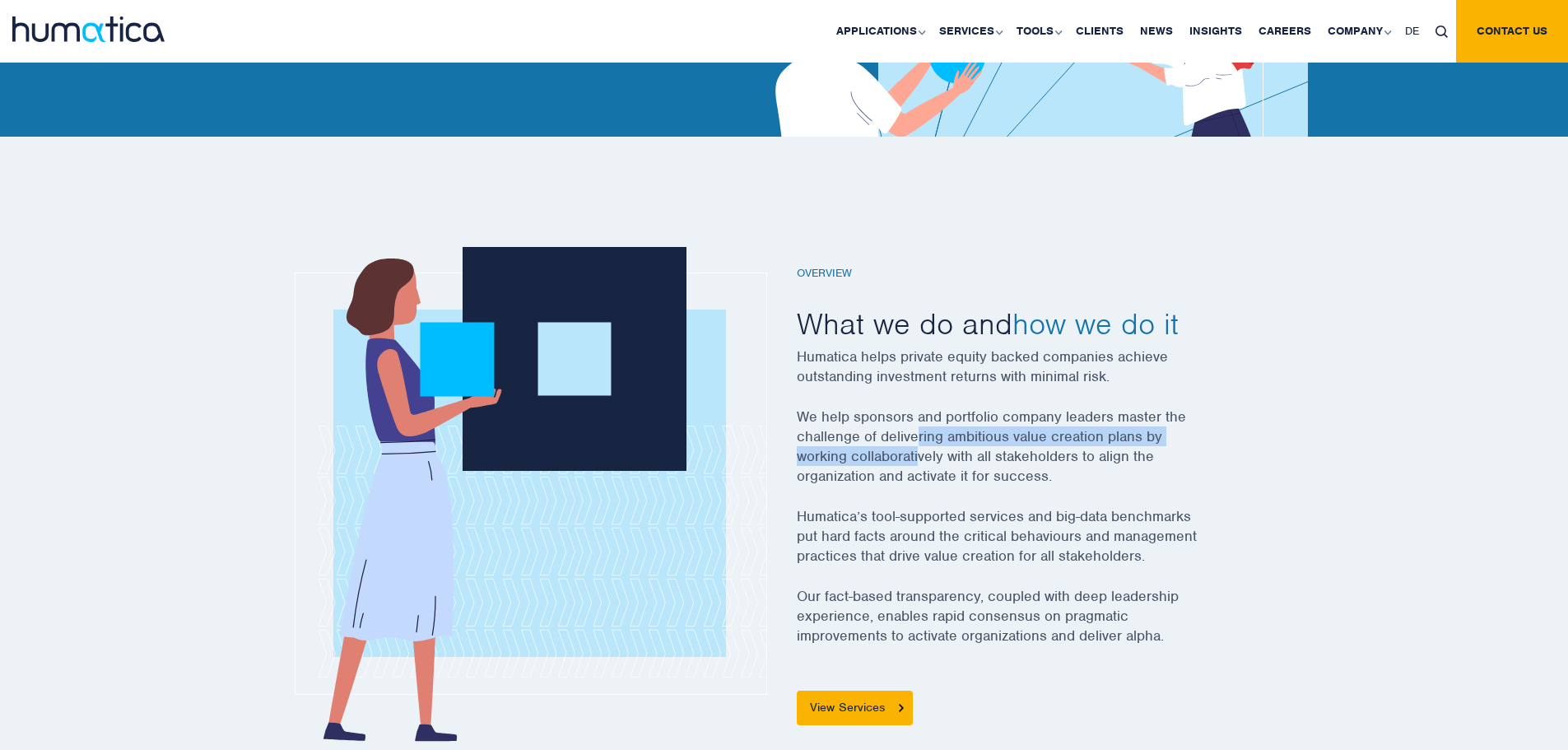
drag, startPoint x: 916, startPoint y: 426, endPoint x: 920, endPoint y: 467, distance: 41.2
click at [920, 464] on p "We help sponsors and portfolio company leaders master the challenge of deliveri…" at bounding box center [1019, 456] width 445 height 100
click at [920, 468] on p "We help sponsors and portfolio company leaders master the challenge of deliveri…" at bounding box center [1019, 456] width 445 height 100
drag, startPoint x: 887, startPoint y: 445, endPoint x: 882, endPoint y: 479, distance: 34.4
click at [882, 479] on p "We help sponsors and portfolio company leaders master the challenge of deliveri…" at bounding box center [1019, 456] width 445 height 100
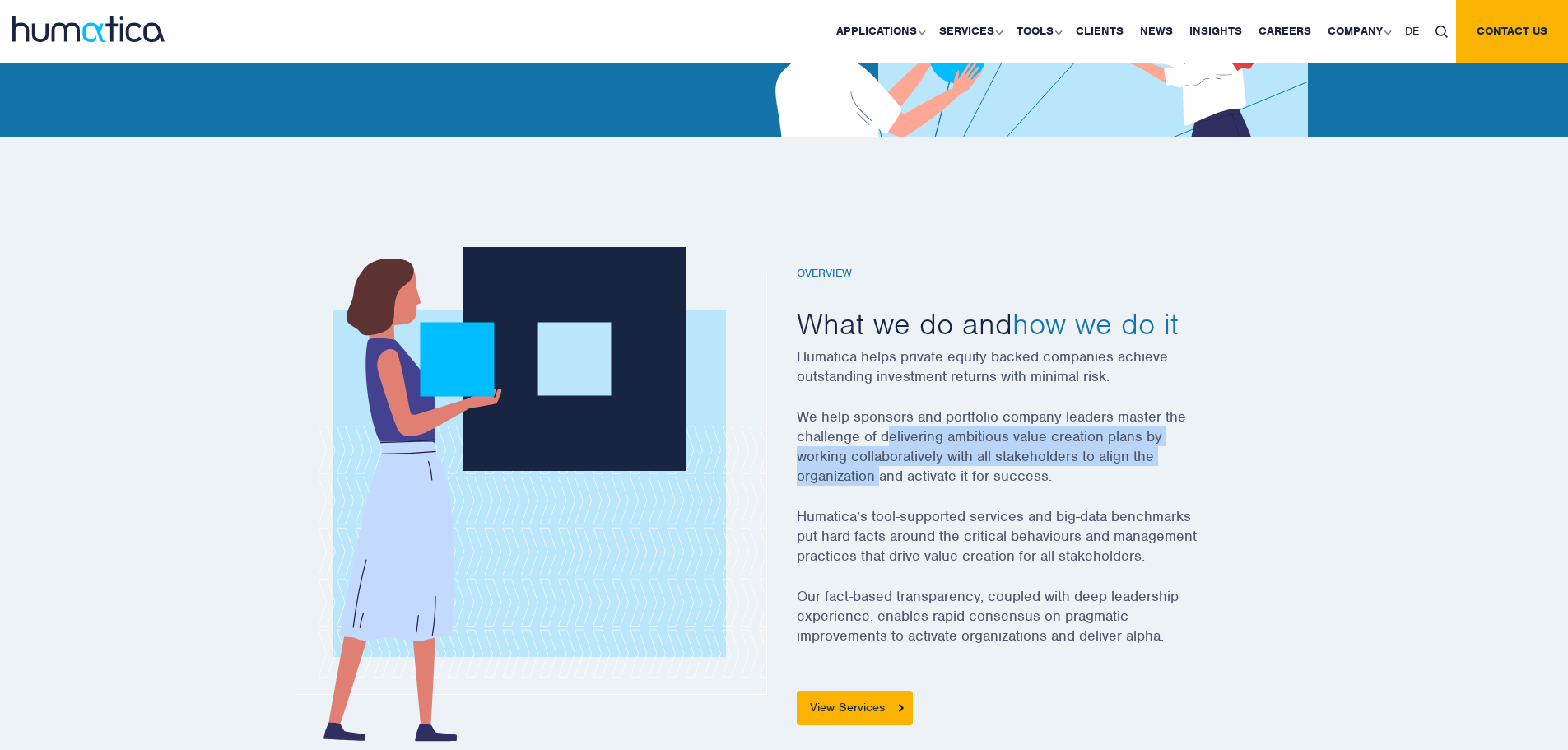
click at [880, 481] on p "We help sponsors and portfolio company leaders master the challenge of deliveri…" at bounding box center [1019, 456] width 445 height 100
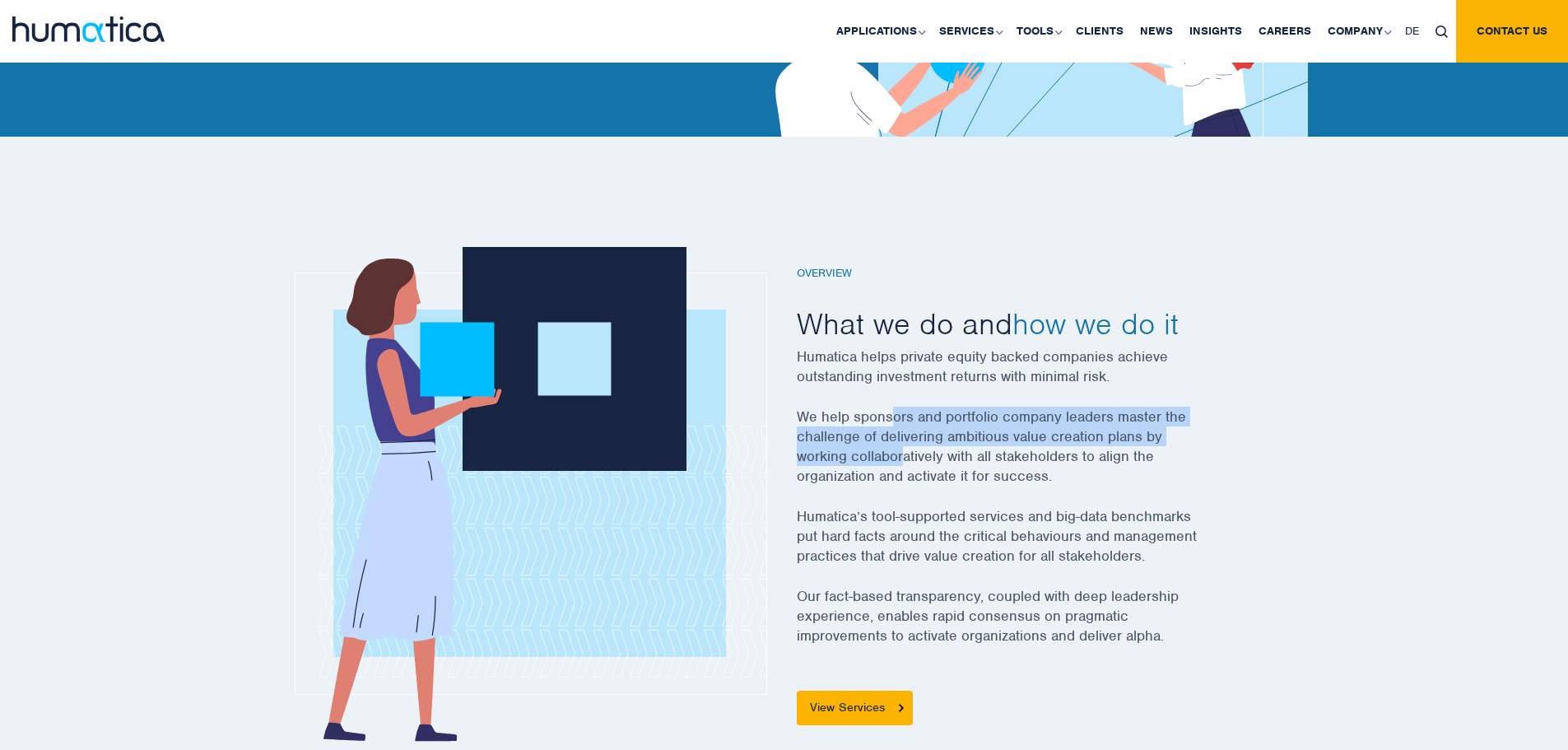
drag, startPoint x: 895, startPoint y: 407, endPoint x: 903, endPoint y: 469, distance: 62.5
click at [903, 469] on p "We help sponsors and portfolio company leaders master the challenge of deliveri…" at bounding box center [1019, 456] width 445 height 100
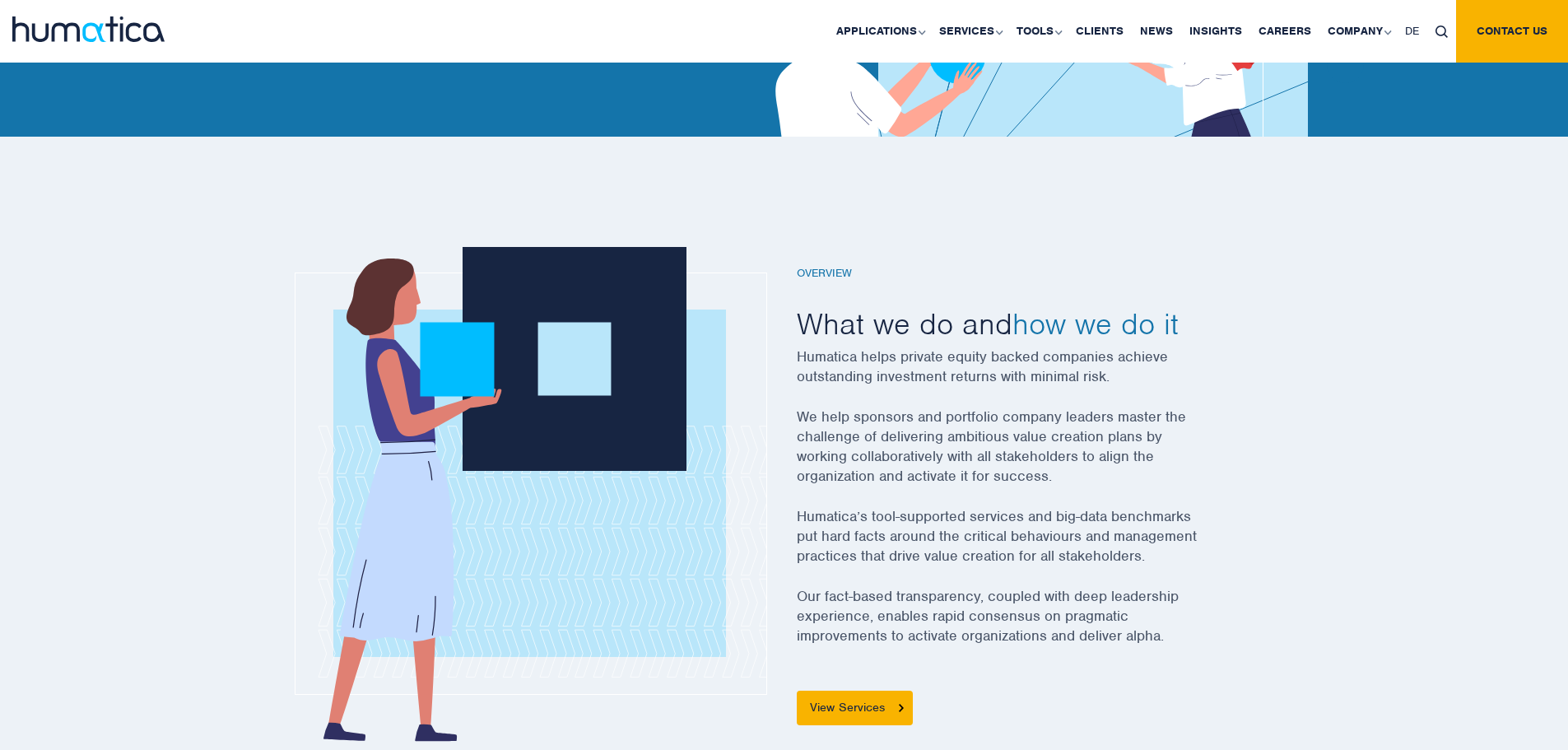
scroll to position [823, 0]
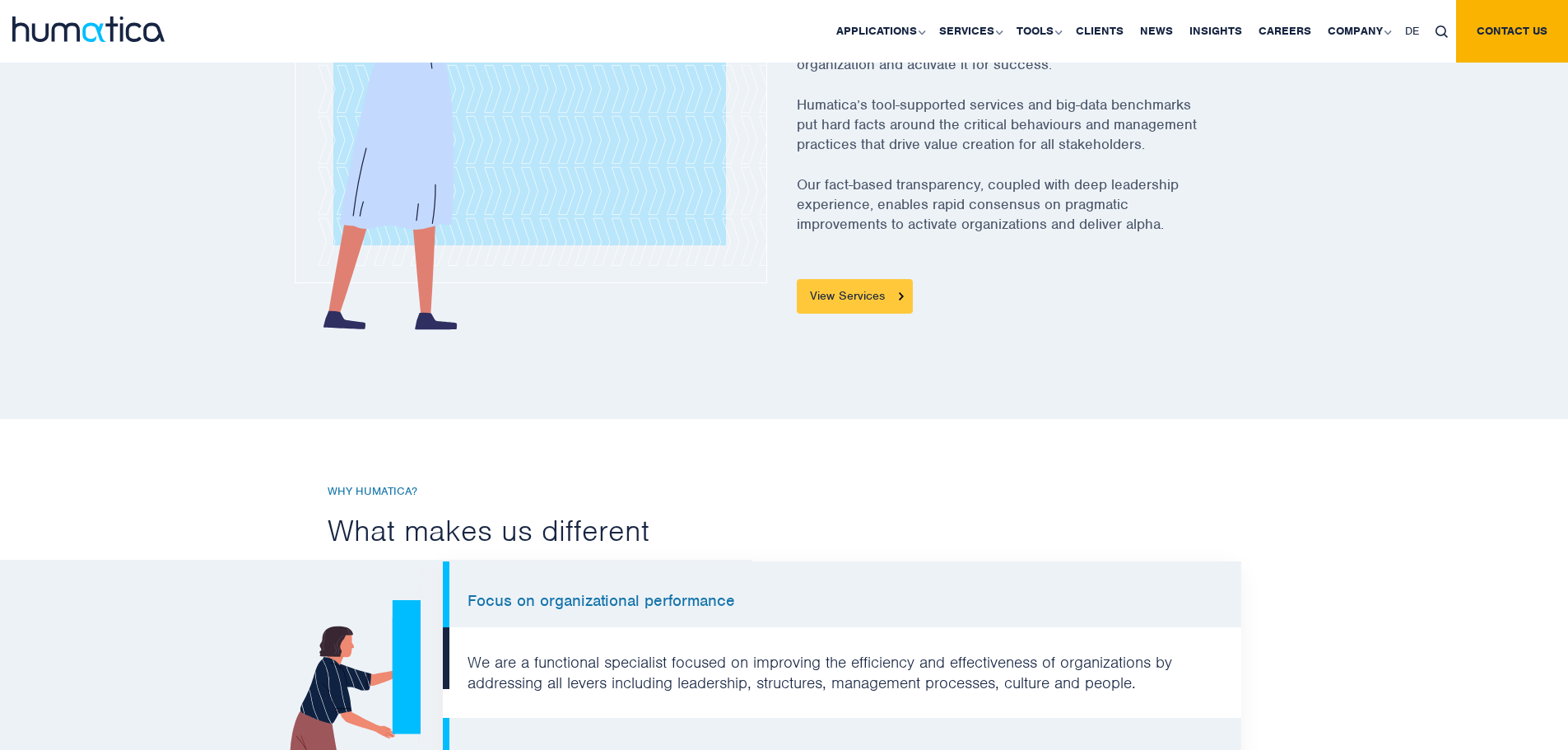
click at [852, 279] on link "View Services" at bounding box center [854, 296] width 116 height 35
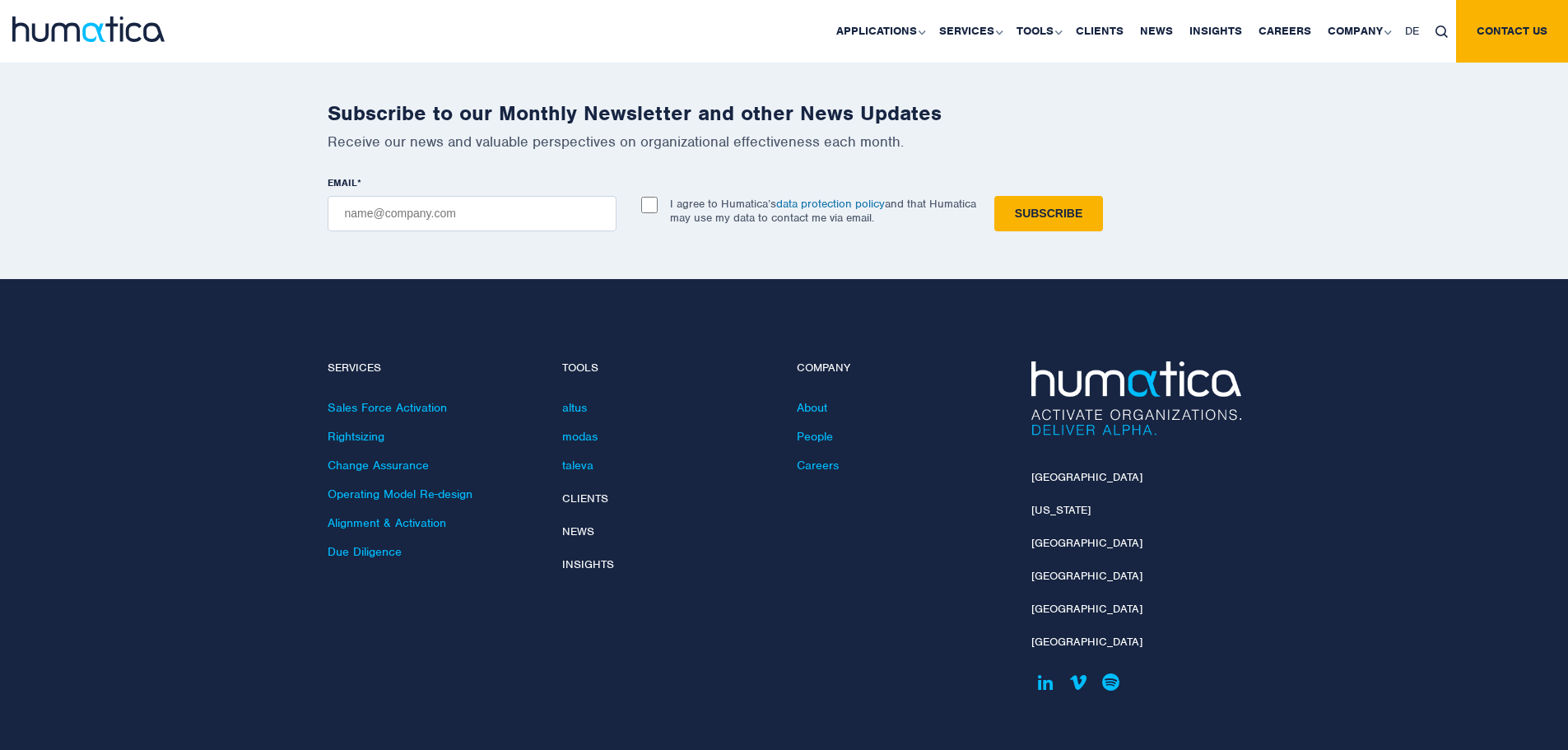
scroll to position [3333, 0]
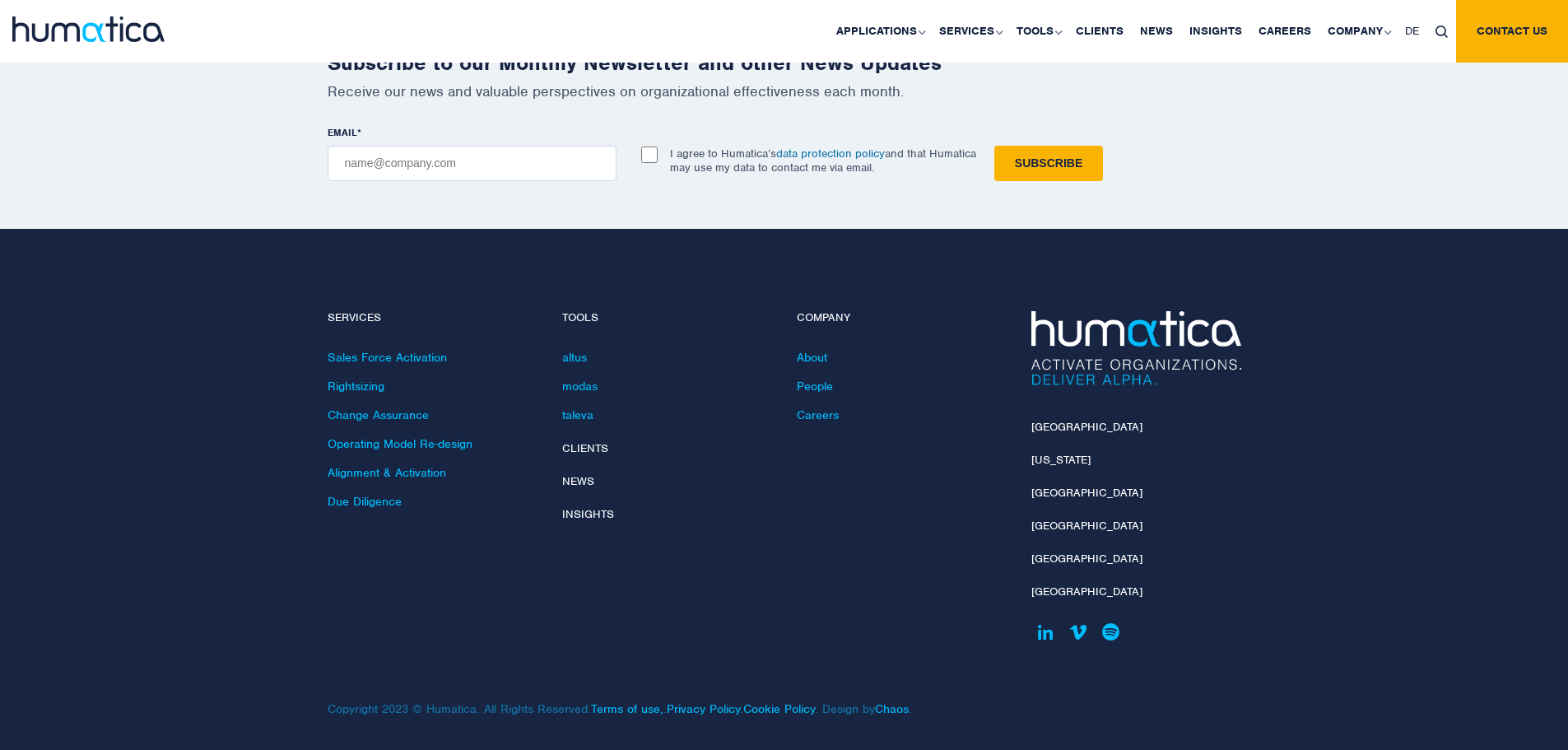
click at [1471, 367] on footer "Services Sales Force Activation Rightsizing Change Assurance Operating Model Re…" at bounding box center [784, 493] width 1568 height 529
click at [1429, 417] on footer "Services Sales Force Activation Rightsizing Change Assurance Operating Model Re…" at bounding box center [784, 493] width 1568 height 529
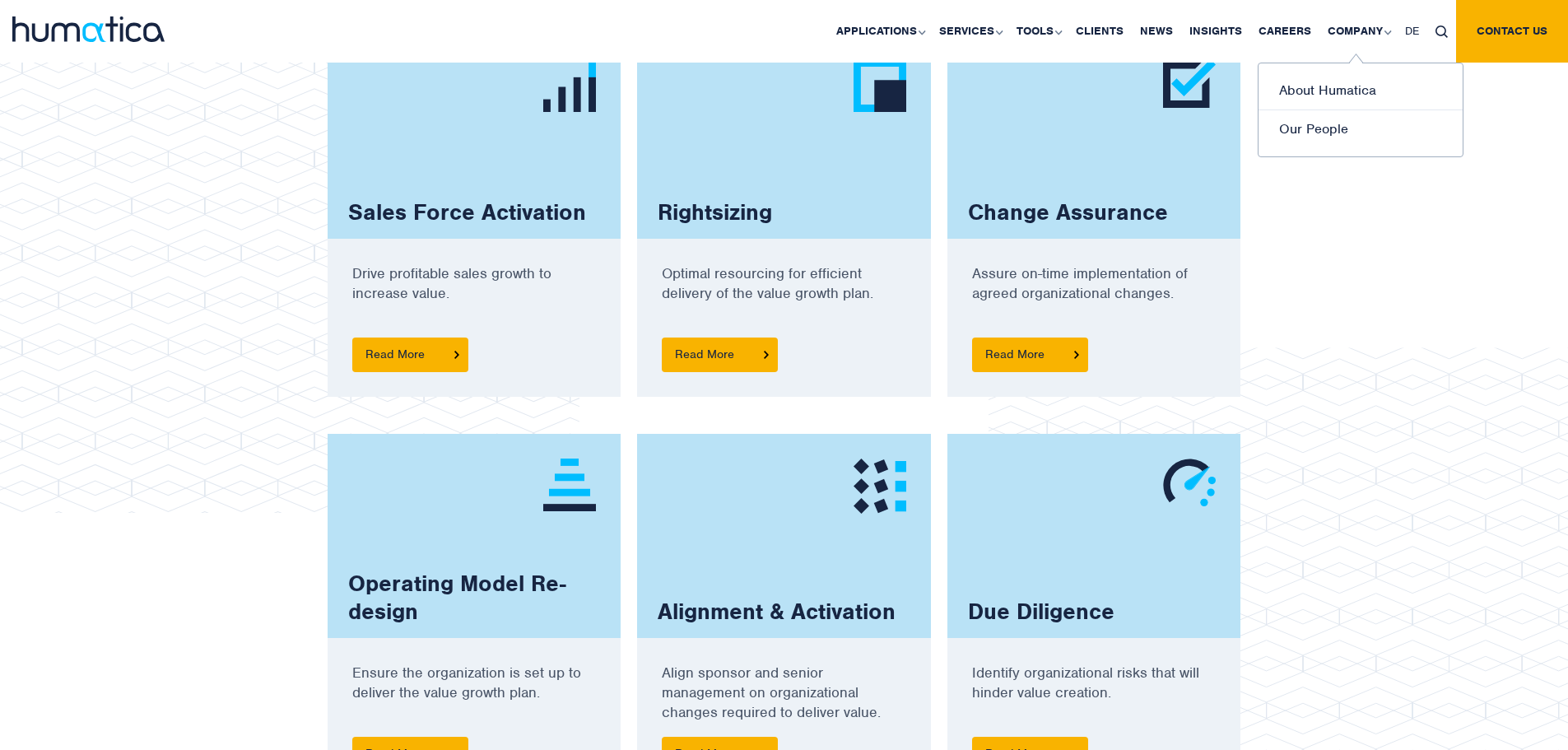
scroll to position [1194, 0]
click at [1344, 136] on link "Our People" at bounding box center [1361, 128] width 204 height 37
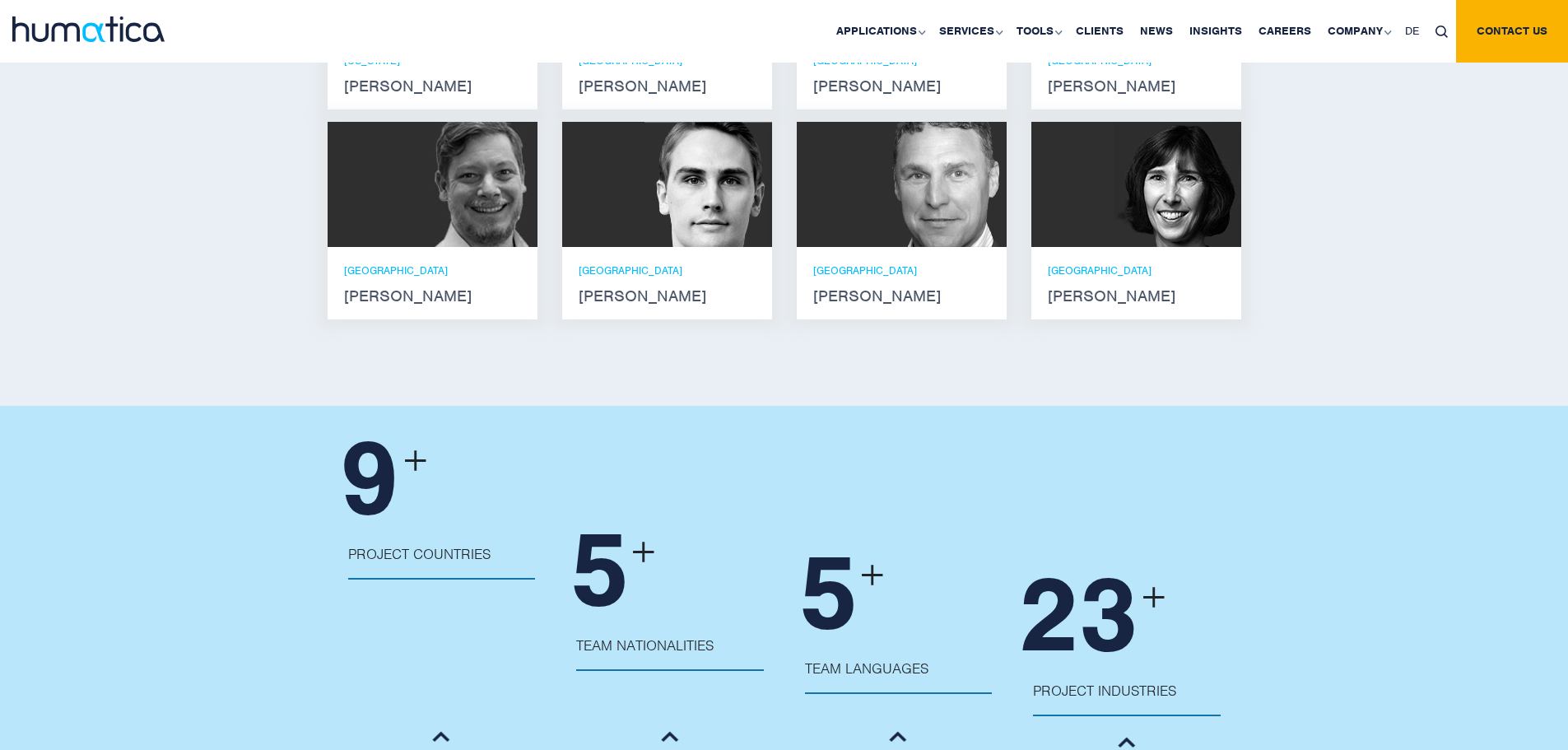
scroll to position [1482, 0]
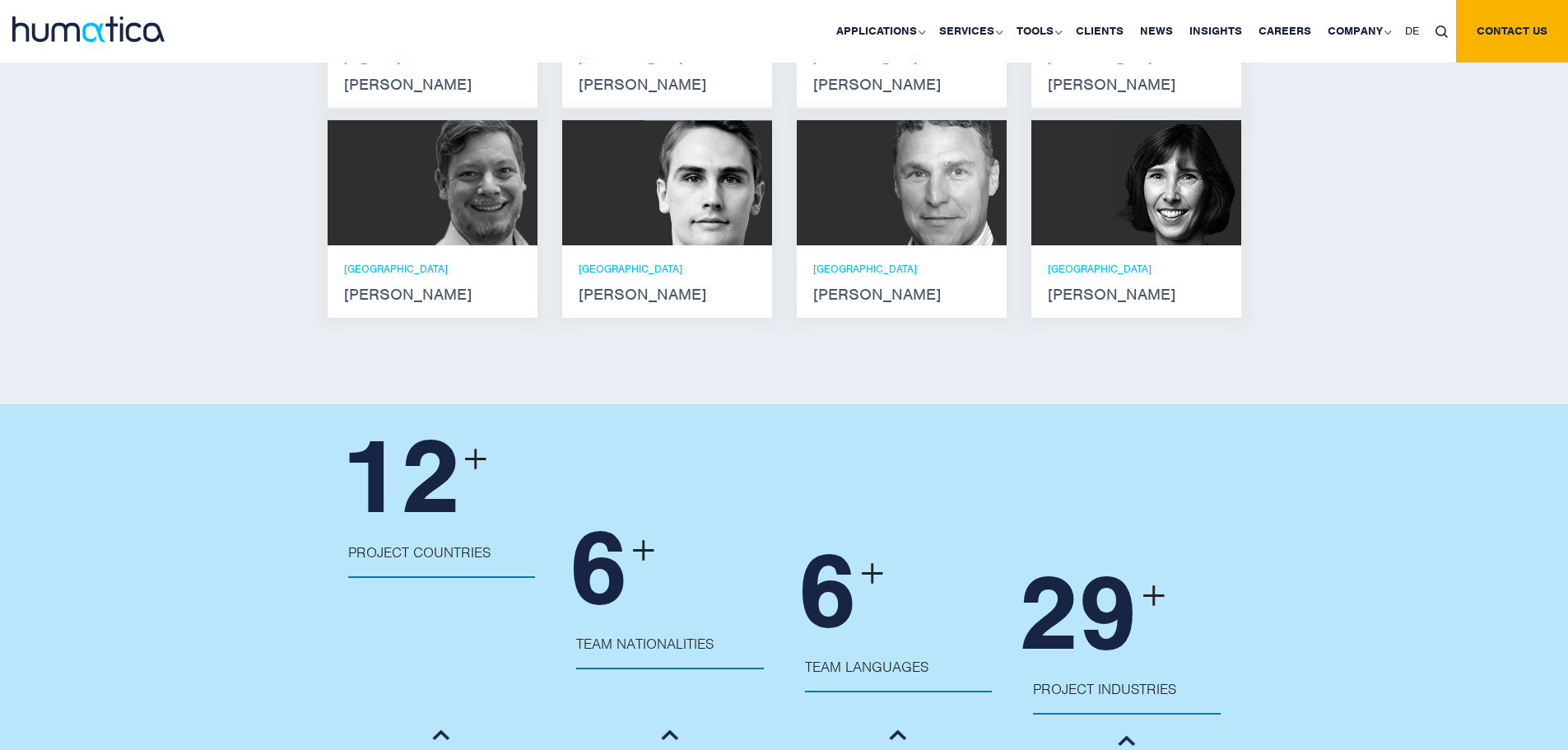
click at [946, 140] on img at bounding box center [943, 182] width 127 height 125
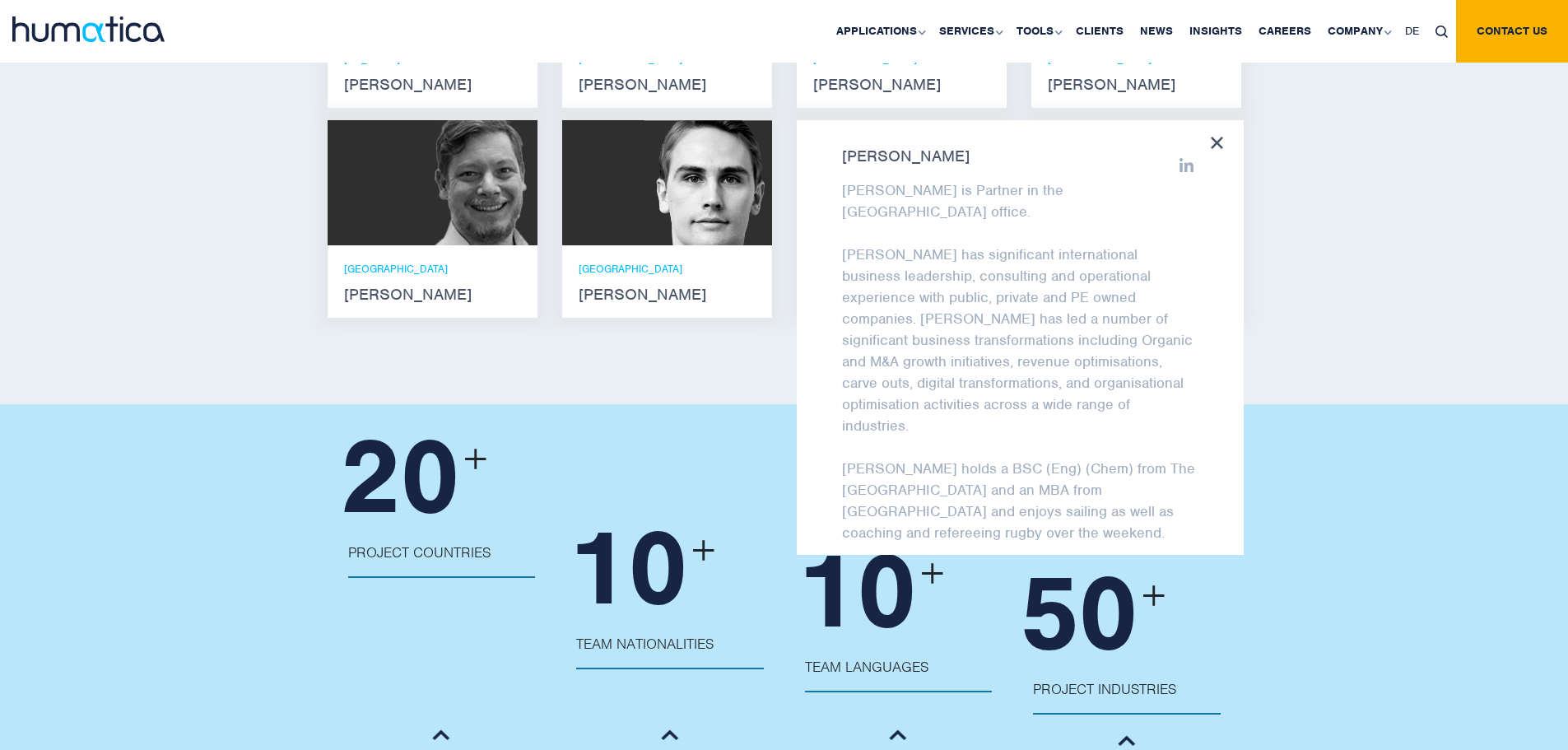
scroll to position [0, 0]
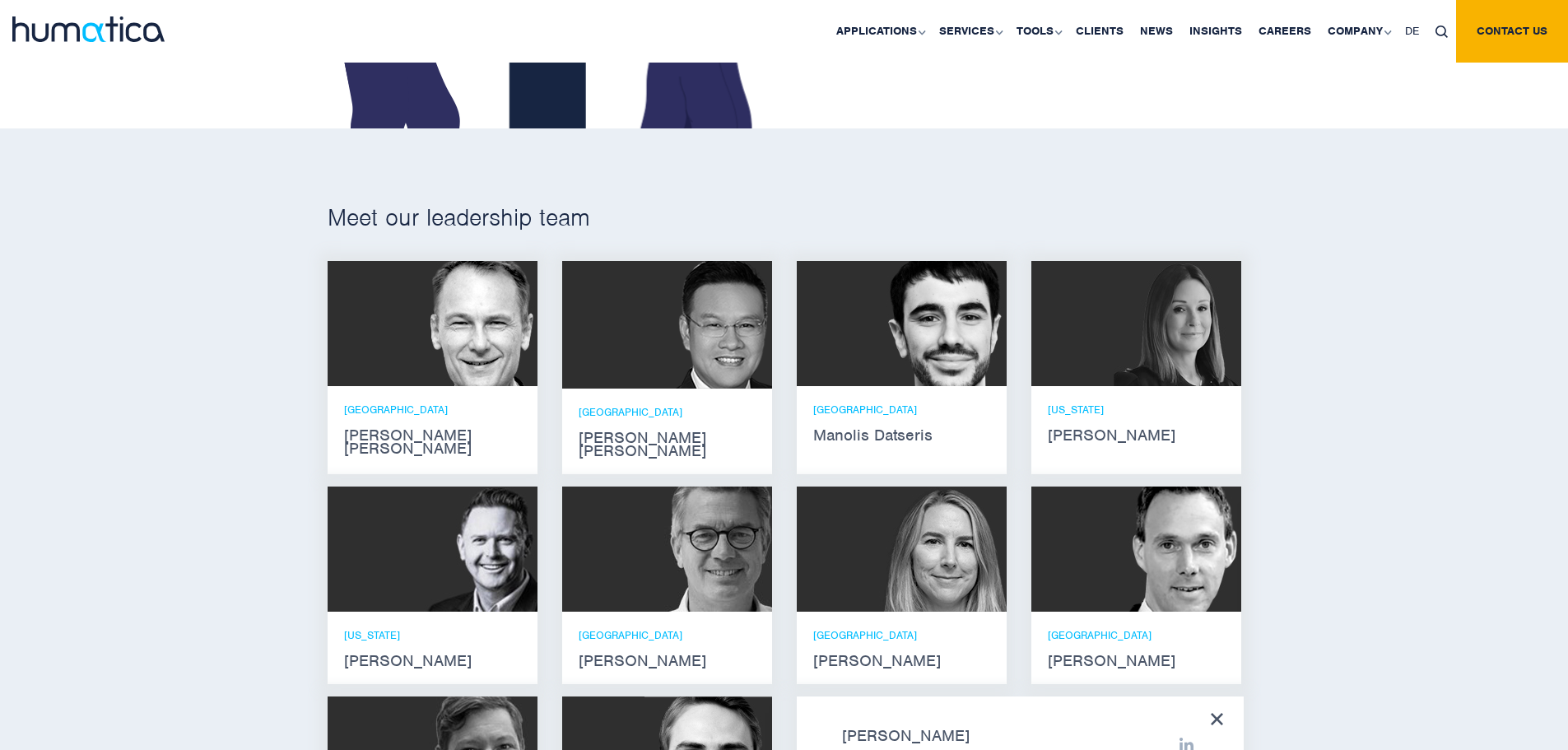
scroll to position [1234, 0]
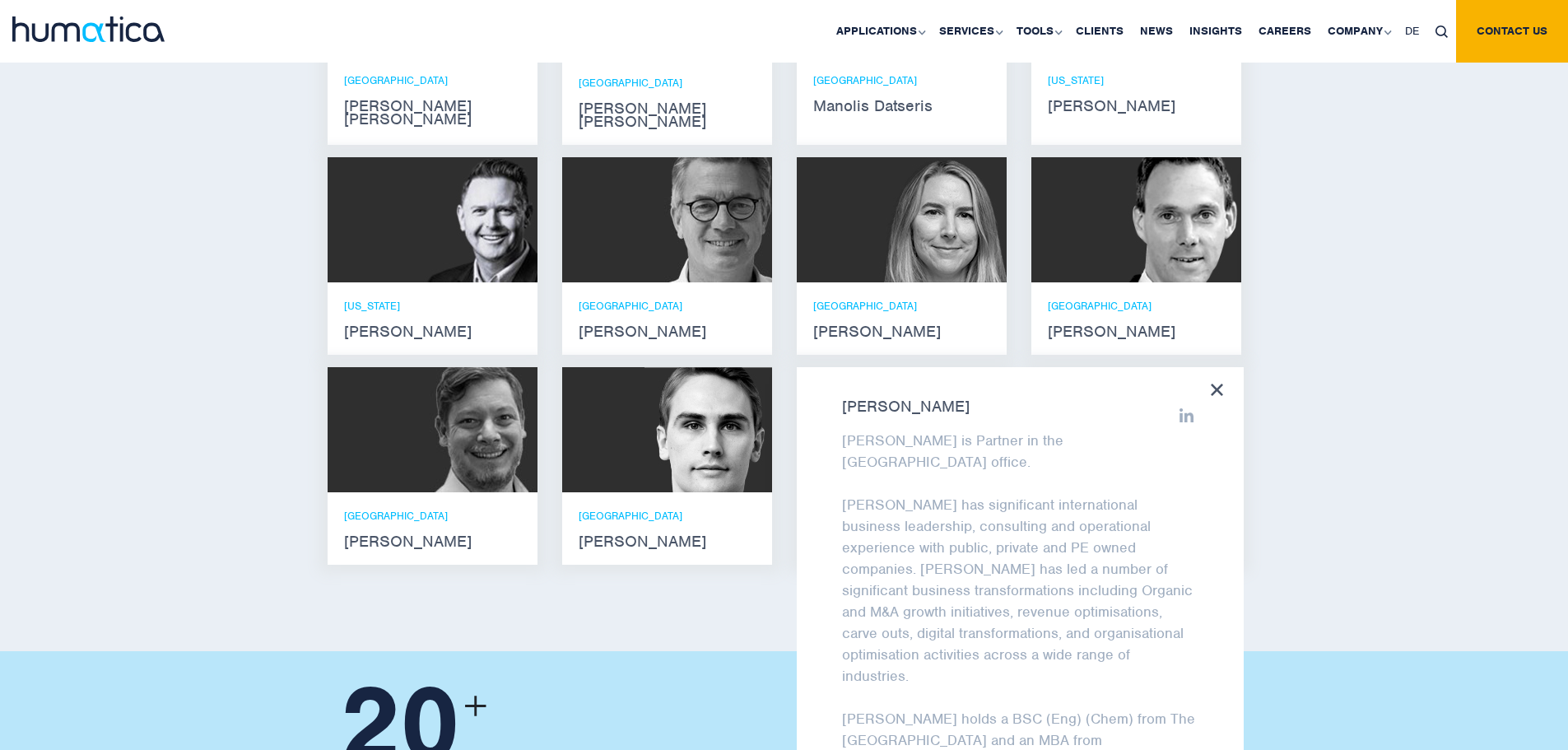
click at [1217, 384] on icon at bounding box center [1217, 390] width 12 height 12
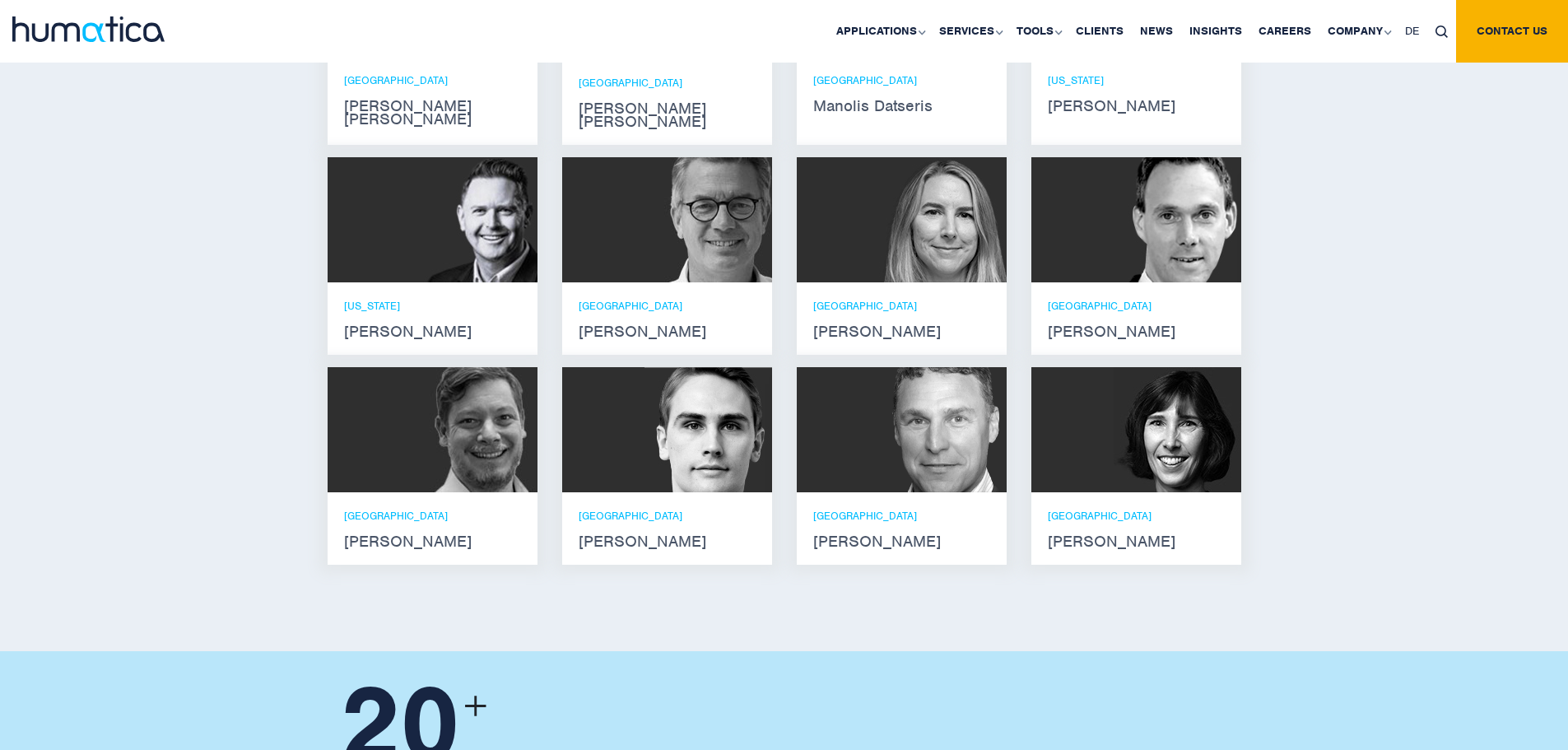
click at [889, 424] on img at bounding box center [943, 430] width 127 height 125
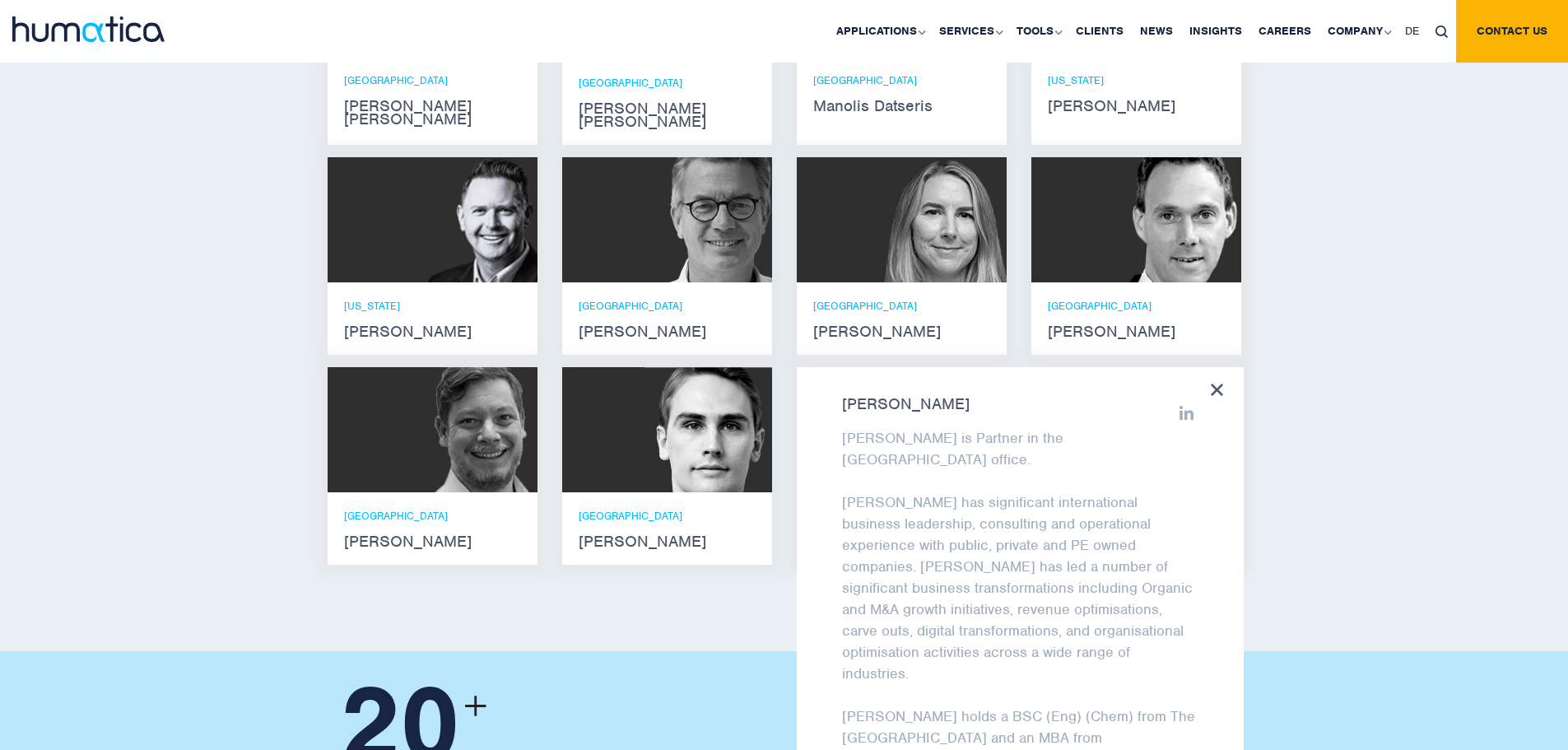
scroll to position [3, 0]
click at [1487, 360] on div "Meet our leadership team Andros Payne He holds degrees in Electrical and Mechan…" at bounding box center [784, 225] width 1568 height 852
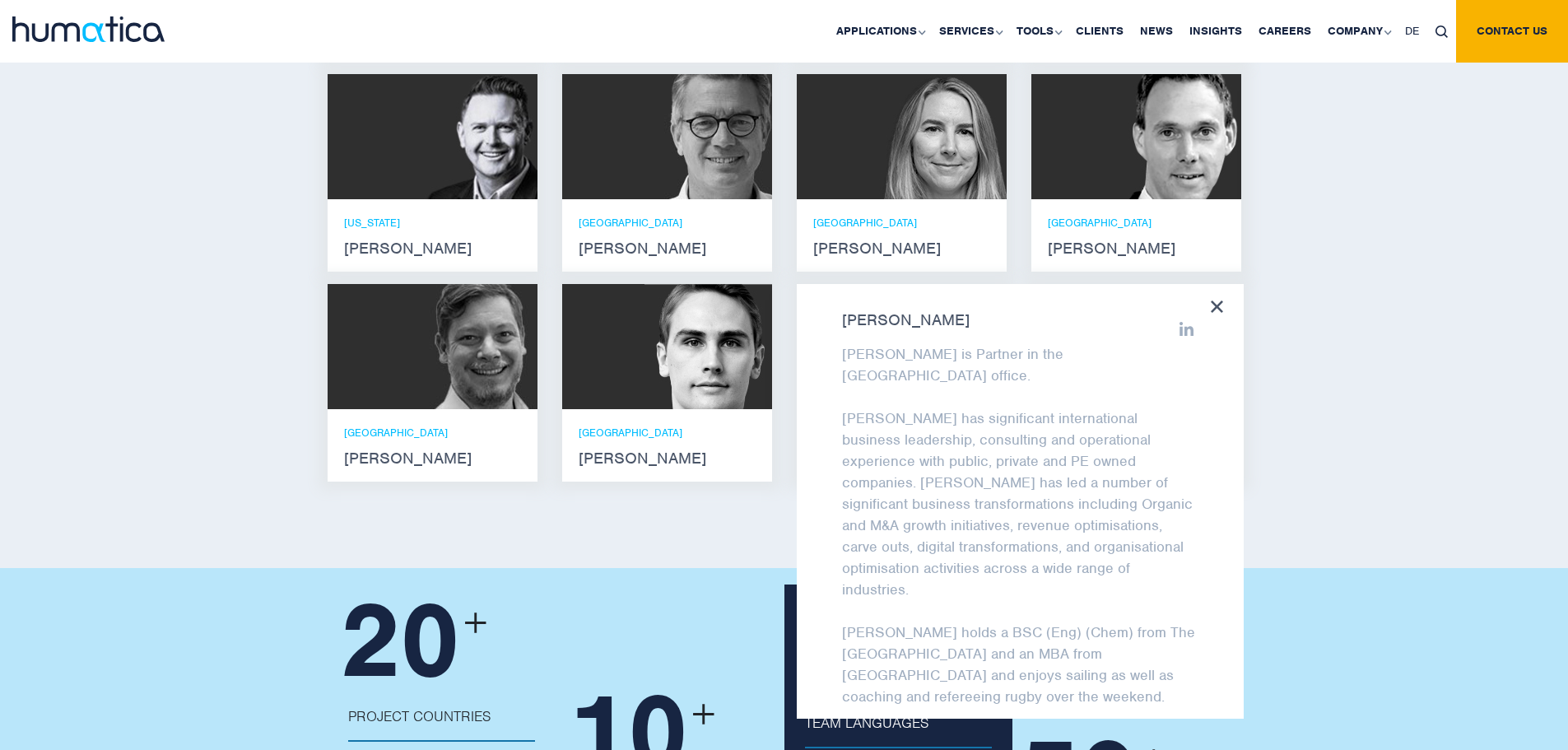
scroll to position [1564, 0]
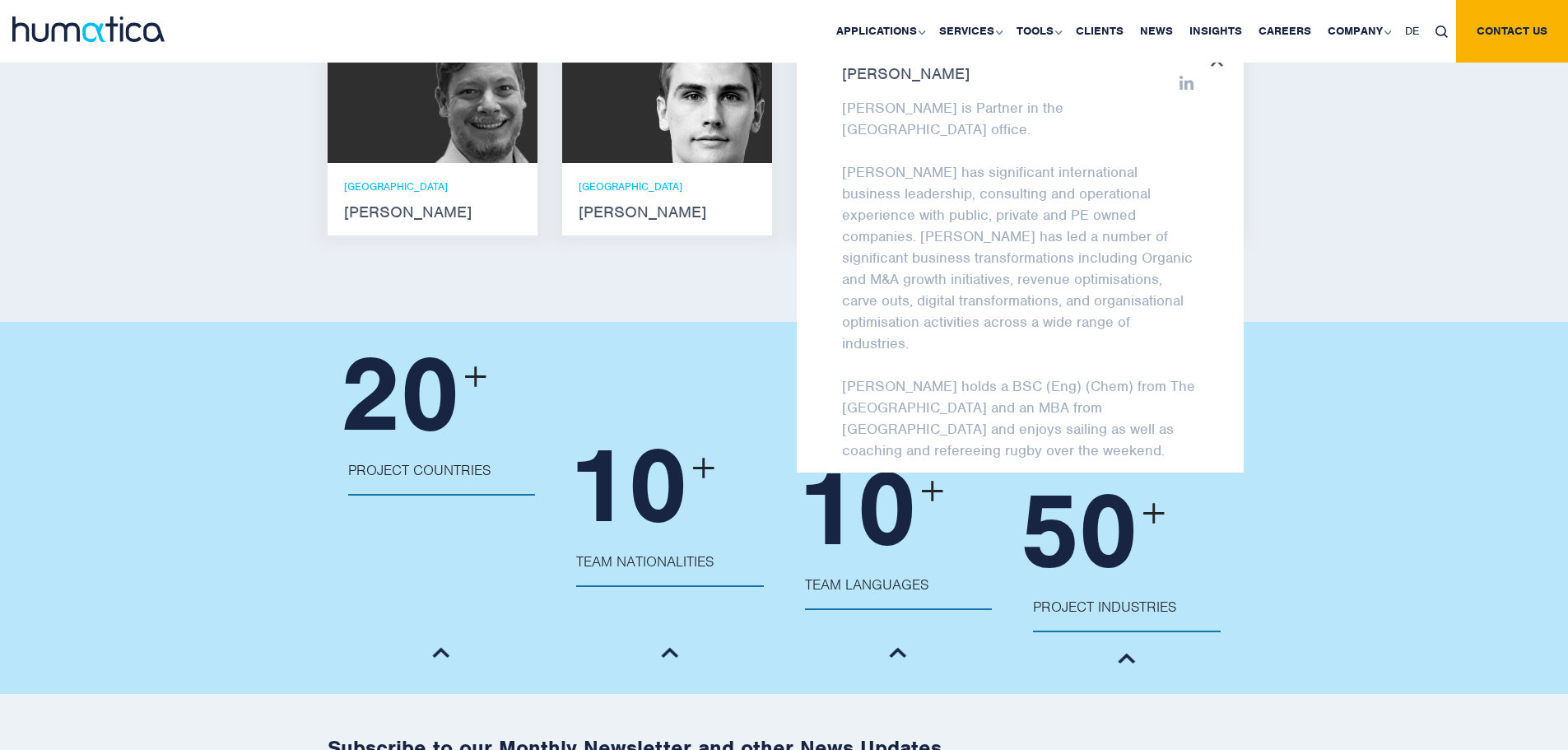
click at [989, 375] on p "Bryan holds a BSC (Eng) (Chem) from The University of the Witwatersrand and an …" at bounding box center [1020, 418] width 356 height 86
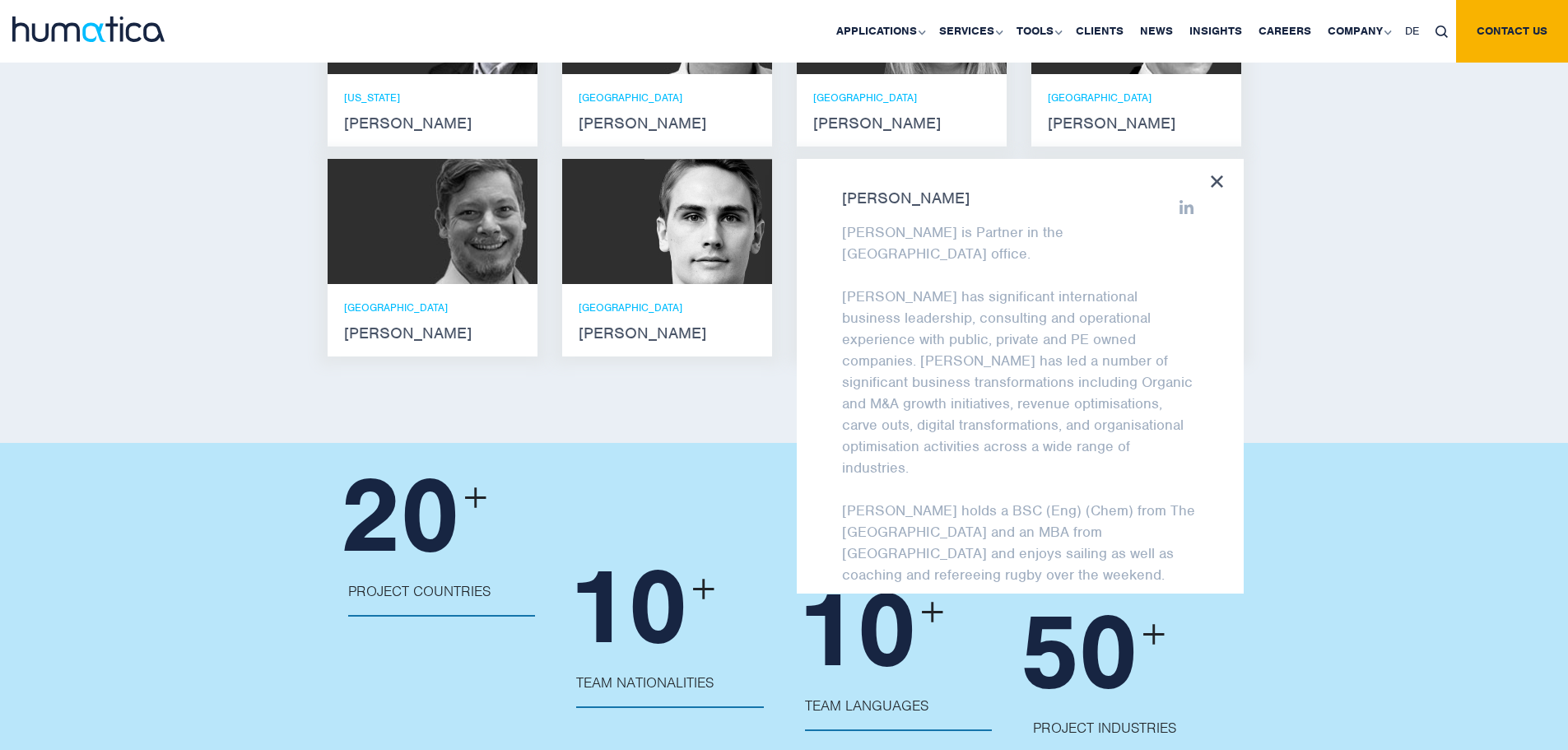
scroll to position [1234, 0]
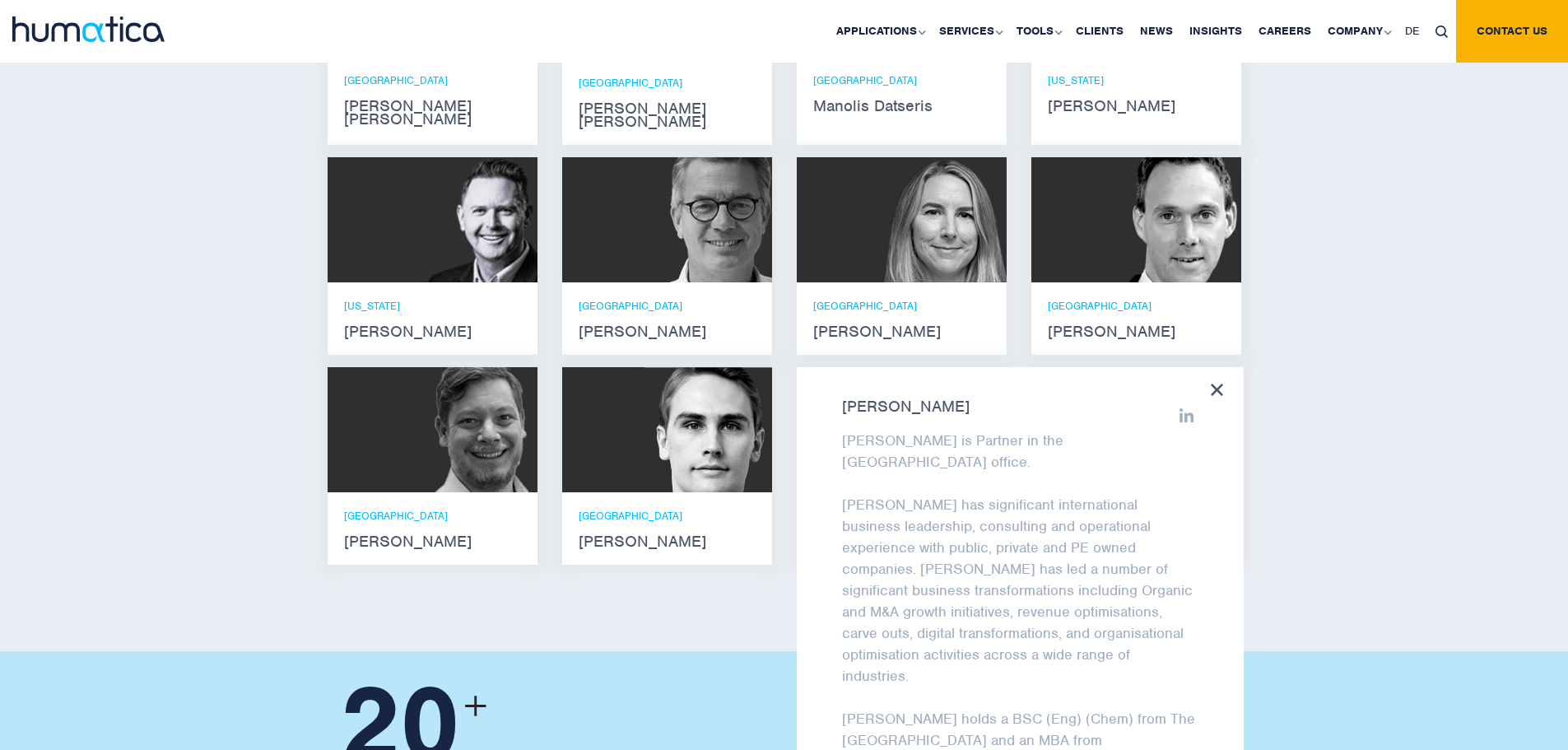
click at [883, 367] on div "Bryan Turner Bryan is Partner in the London office. Bryan has significant inter…" at bounding box center [1020, 584] width 447 height 435
click at [896, 400] on strong "Bryan Turner" at bounding box center [1020, 407] width 356 height 13
click at [888, 400] on strong "Bryan Turner" at bounding box center [1020, 407] width 356 height 13
click at [952, 494] on p "Bryan has significant international business leadership, consulting and operati…" at bounding box center [1020, 589] width 356 height 192
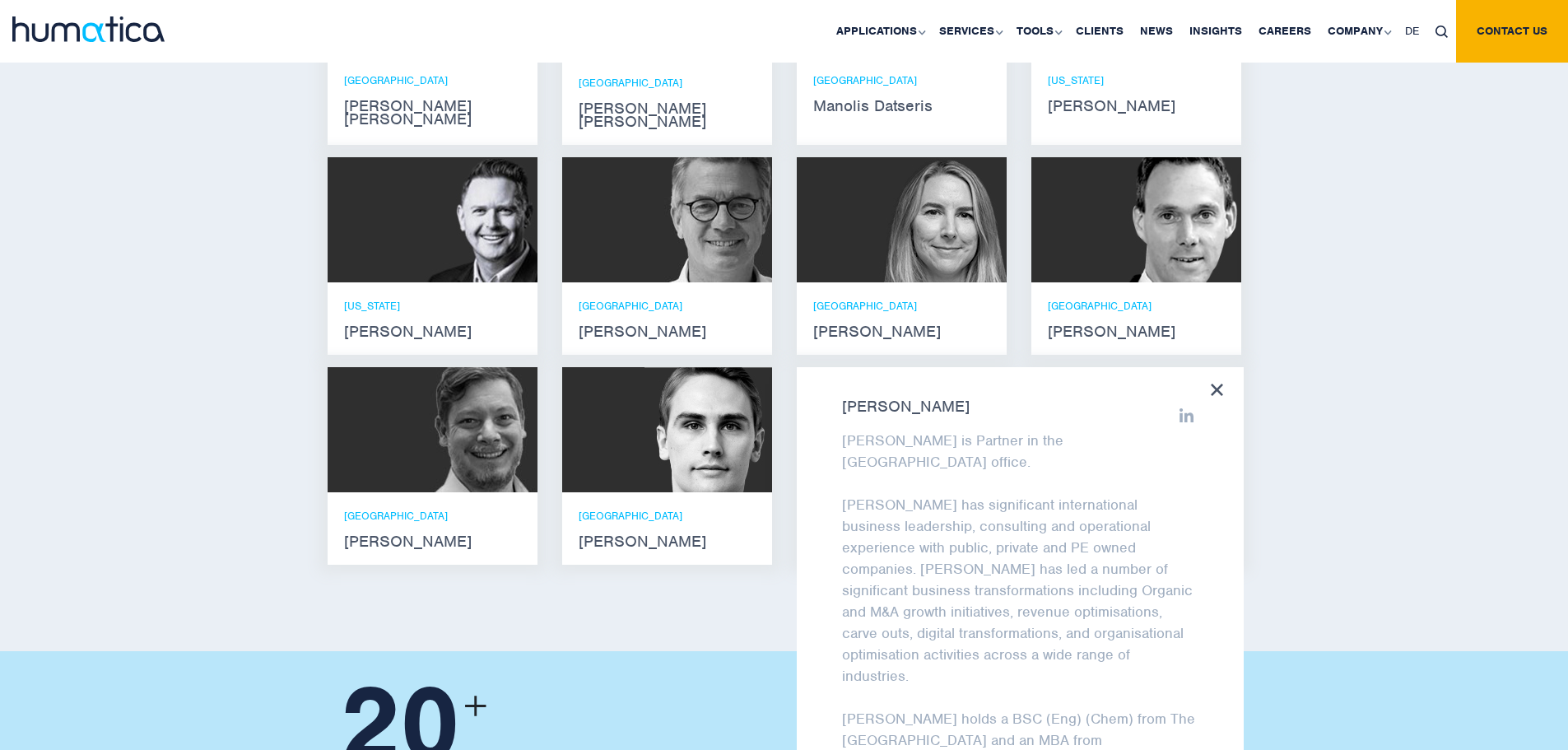
click at [1218, 384] on div "Bryan Turner Bryan is Partner in the London office. Bryan has significant inter…" at bounding box center [1020, 584] width 447 height 435
click at [1218, 367] on div "Bryan Turner Bryan is Partner in the London office. Bryan has significant inter…" at bounding box center [1020, 584] width 447 height 435
click at [1213, 384] on icon at bounding box center [1217, 390] width 12 height 12
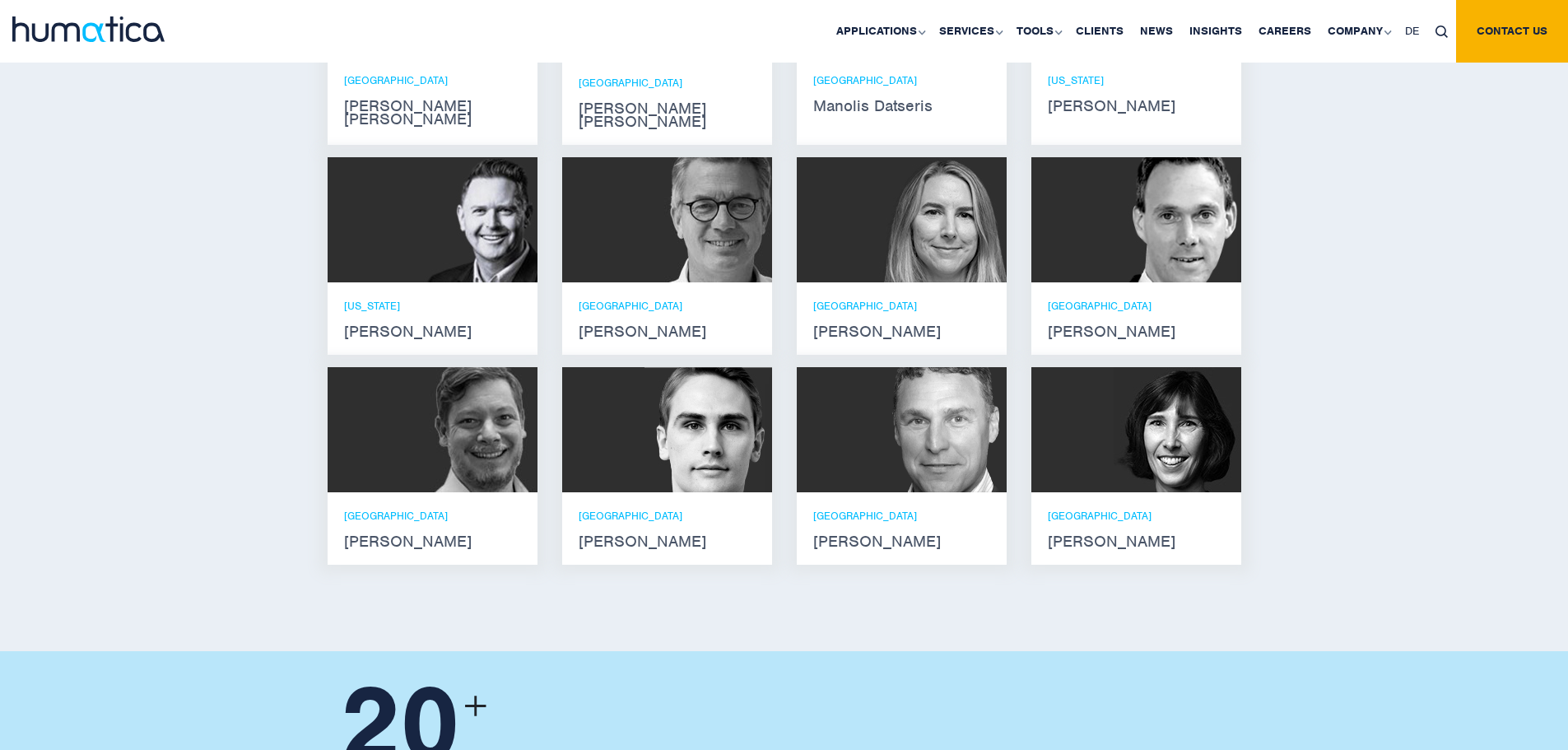
drag, startPoint x: 1391, startPoint y: 360, endPoint x: 1240, endPoint y: 160, distance: 250.6
click at [1397, 356] on div "Meet our leadership team Andros Payne He holds degrees in Electrical and Mechan…" at bounding box center [784, 225] width 1568 height 852
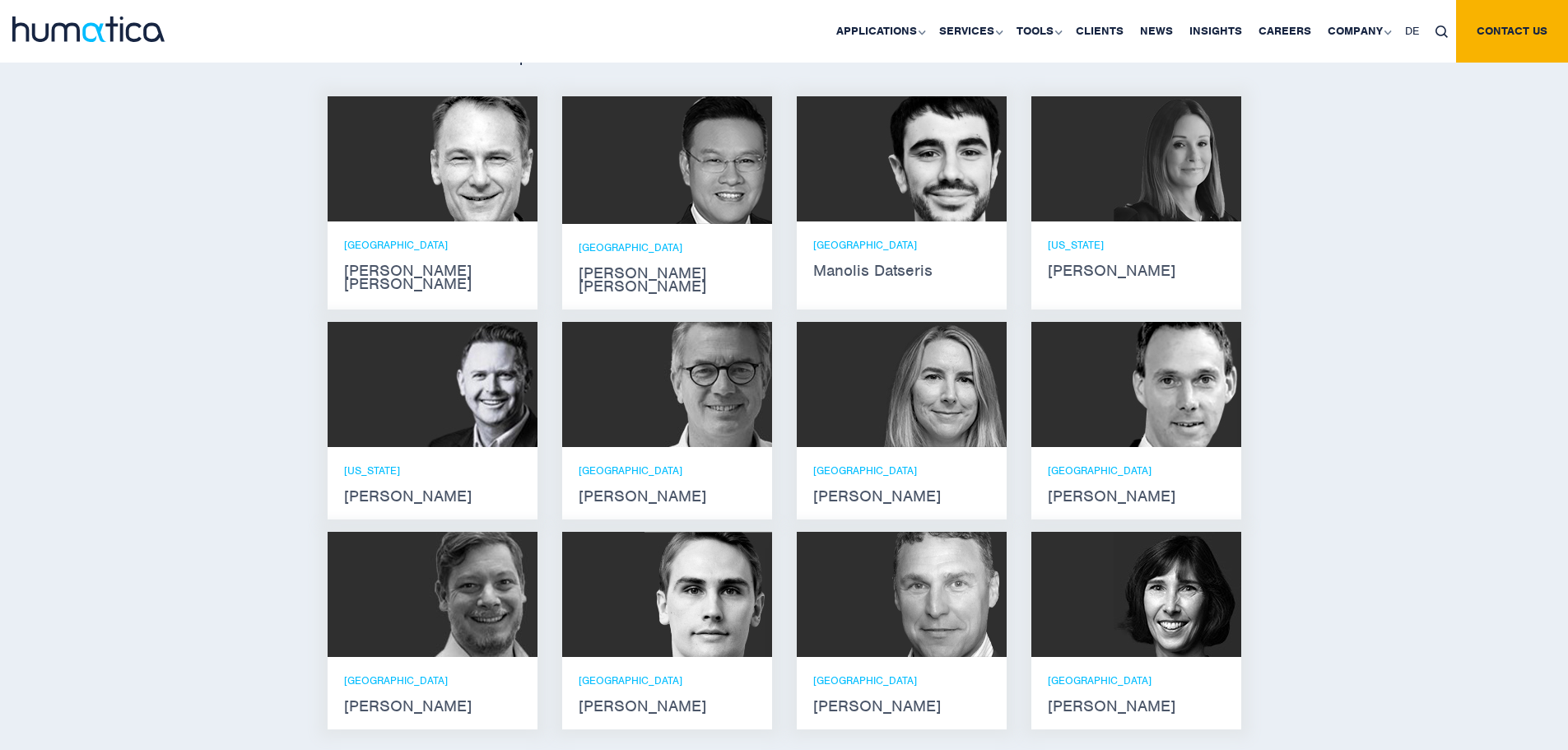
click at [1110, 584] on div at bounding box center [1137, 594] width 210 height 125
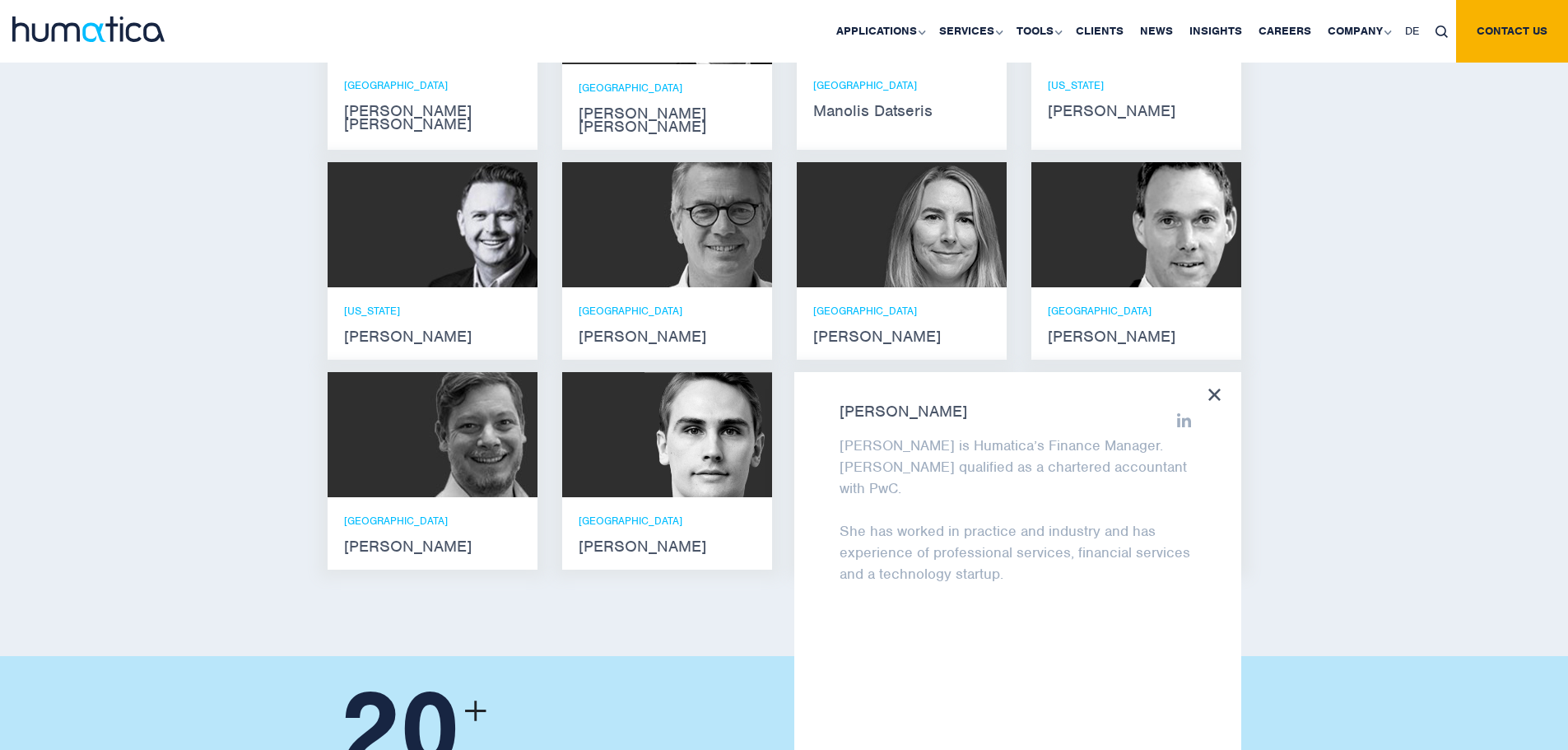
scroll to position [1234, 0]
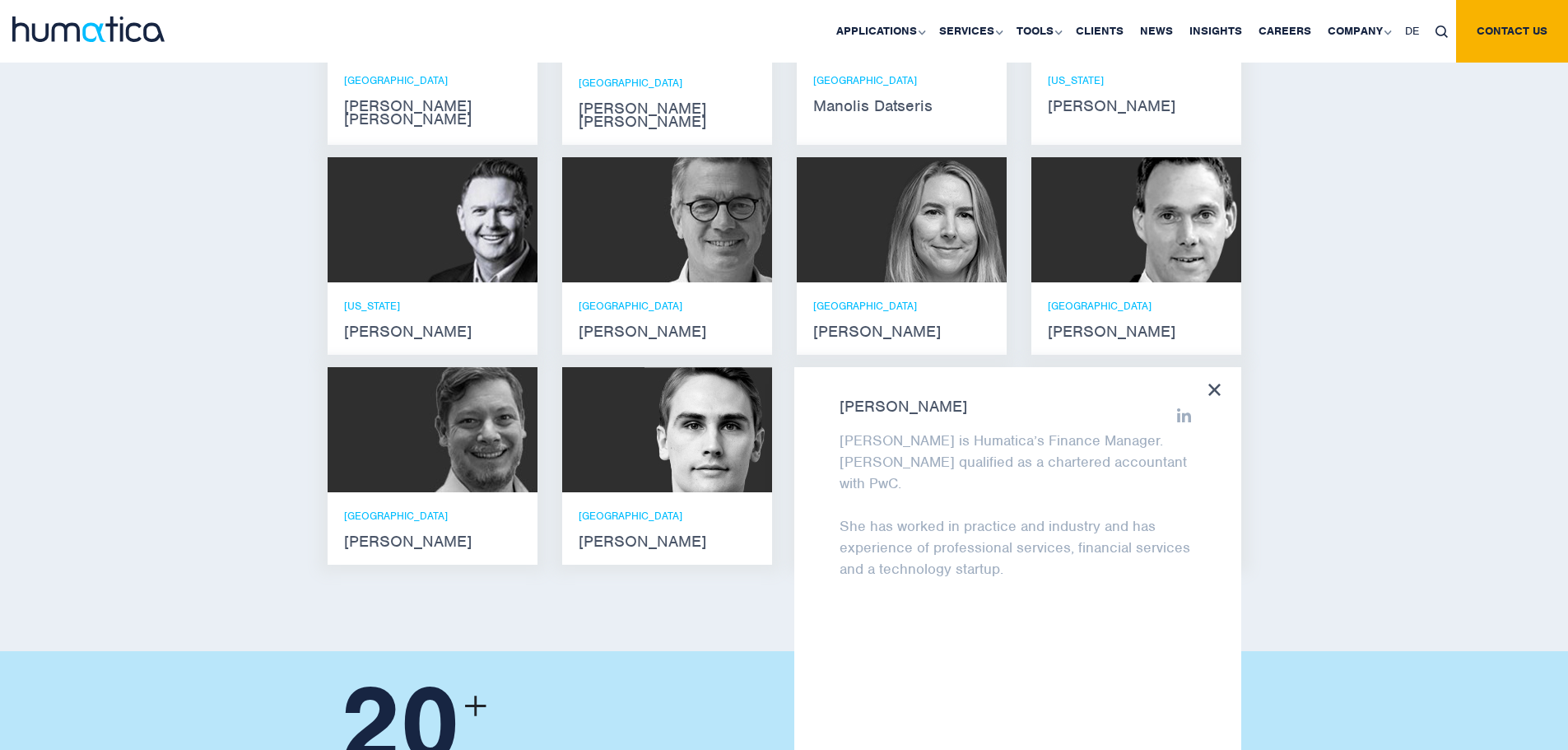
click at [1342, 401] on div "Meet our leadership team Andros Payne He holds degrees in Electrical and Mechan…" at bounding box center [784, 225] width 1568 height 852
click at [1212, 384] on icon at bounding box center [1214, 390] width 12 height 12
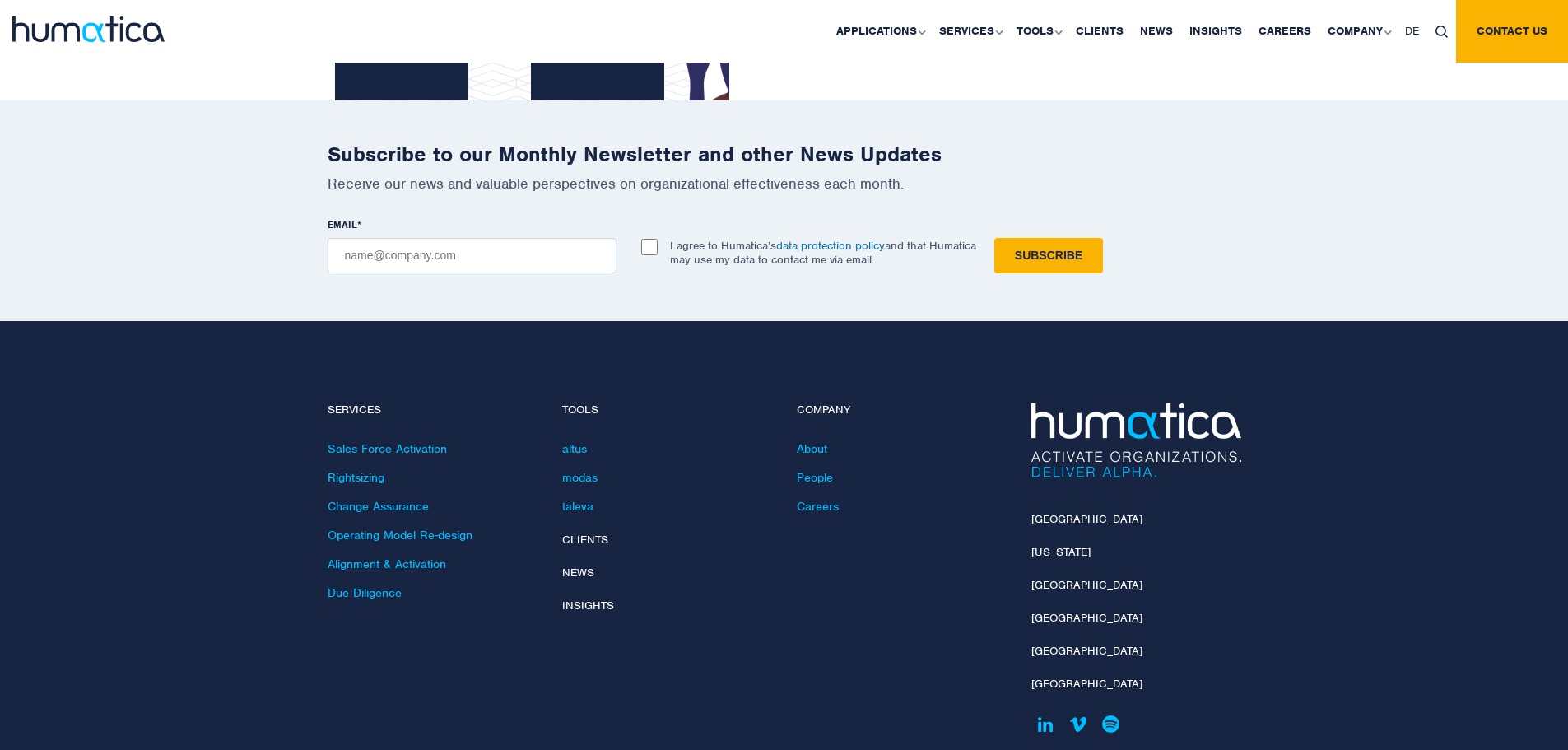
scroll to position [3842, 0]
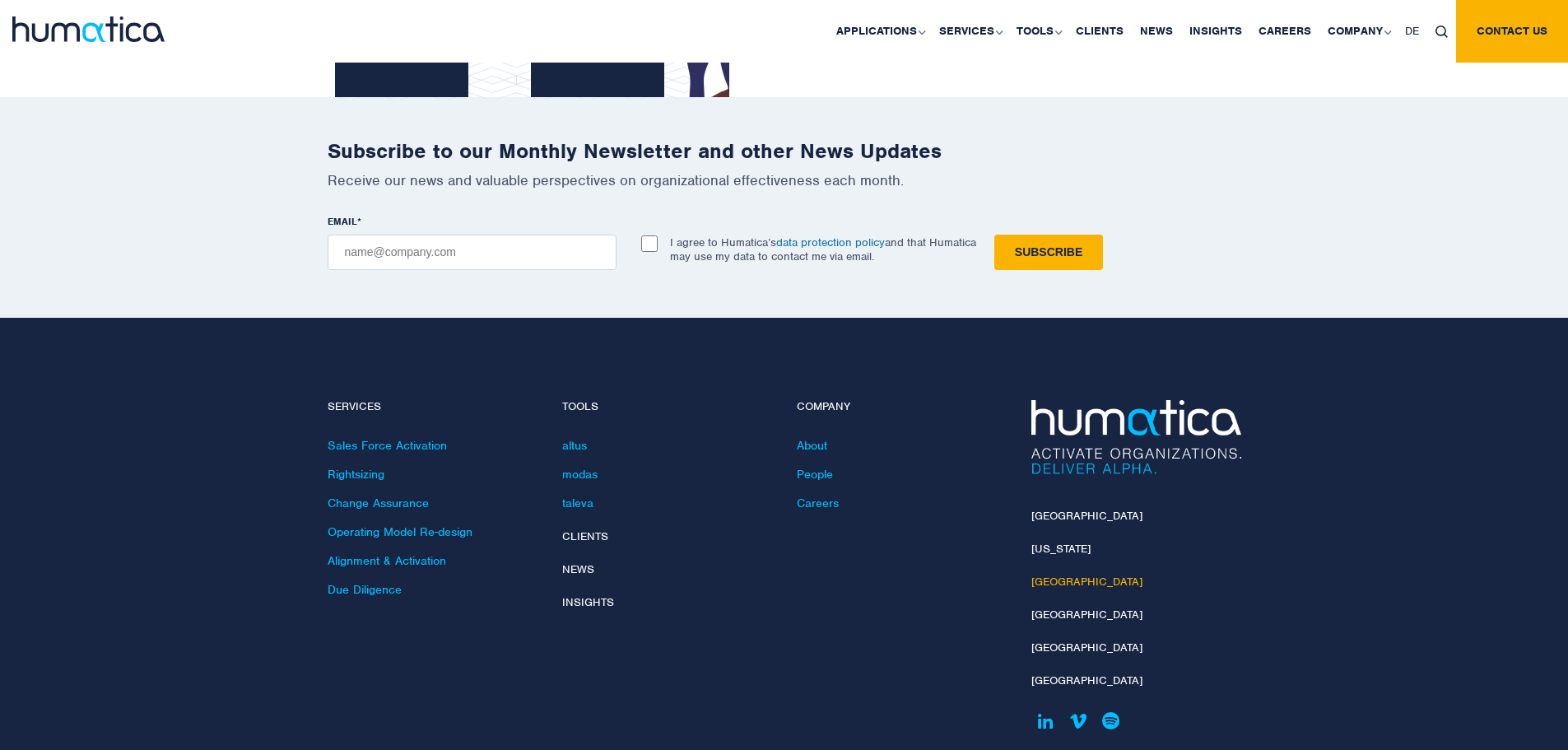
click at [1059, 574] on link "[GEOGRAPHIC_DATA]" at bounding box center [1087, 581] width 111 height 14
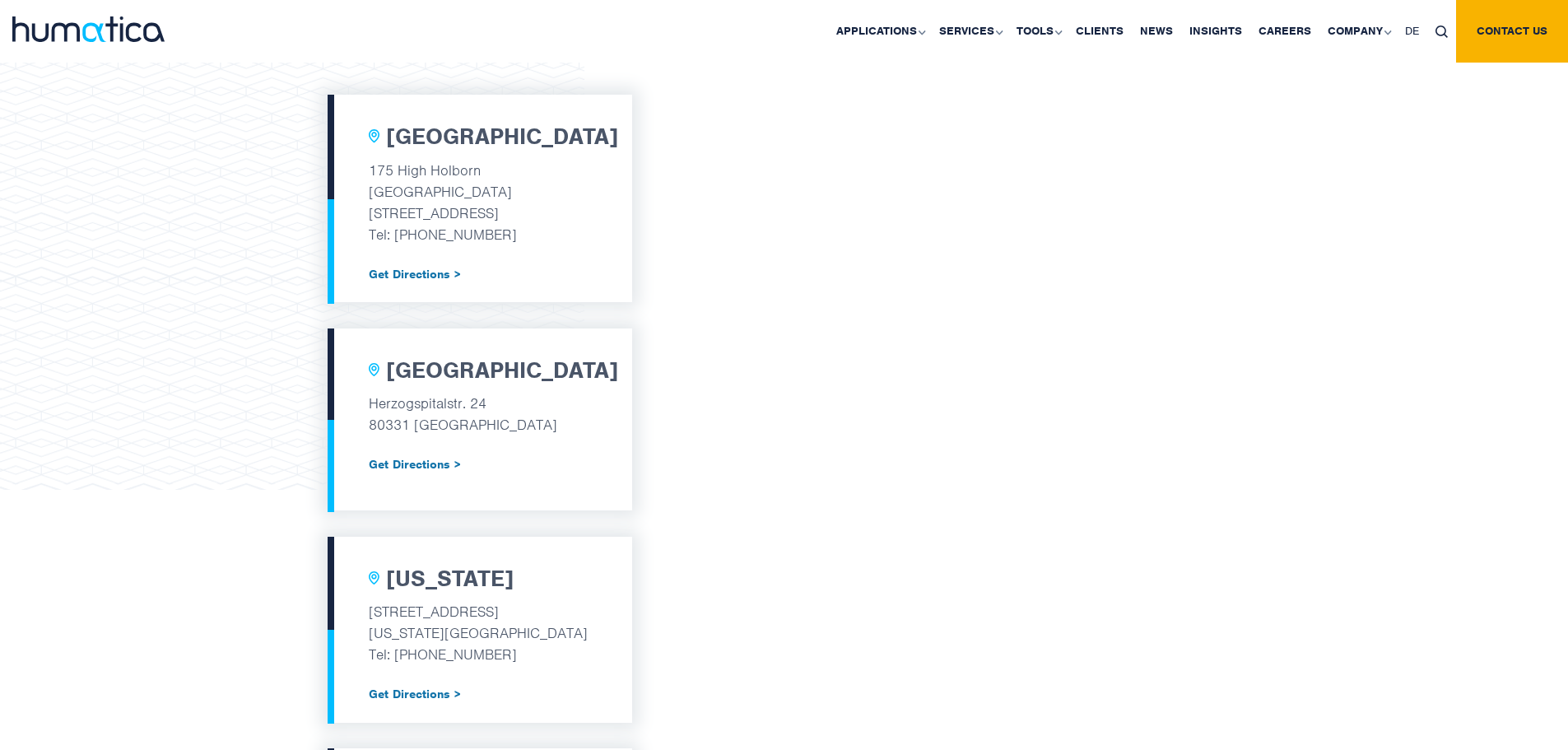
scroll to position [625, 0]
drag, startPoint x: 363, startPoint y: 179, endPoint x: 502, endPoint y: 165, distance: 139.7
click at [502, 165] on div "[GEOGRAPHIC_DATA] [STREET_ADDRESS] Tel: [PHONE_NUMBER] Get Directions >" at bounding box center [480, 199] width 305 height 207
click at [1486, 471] on div "[GEOGRAPHIC_DATA] [STREET_ADDRESS] Tel: [PHONE_NUMBER] Get Directions > [GEOGRA…" at bounding box center [784, 673] width 1568 height 1467
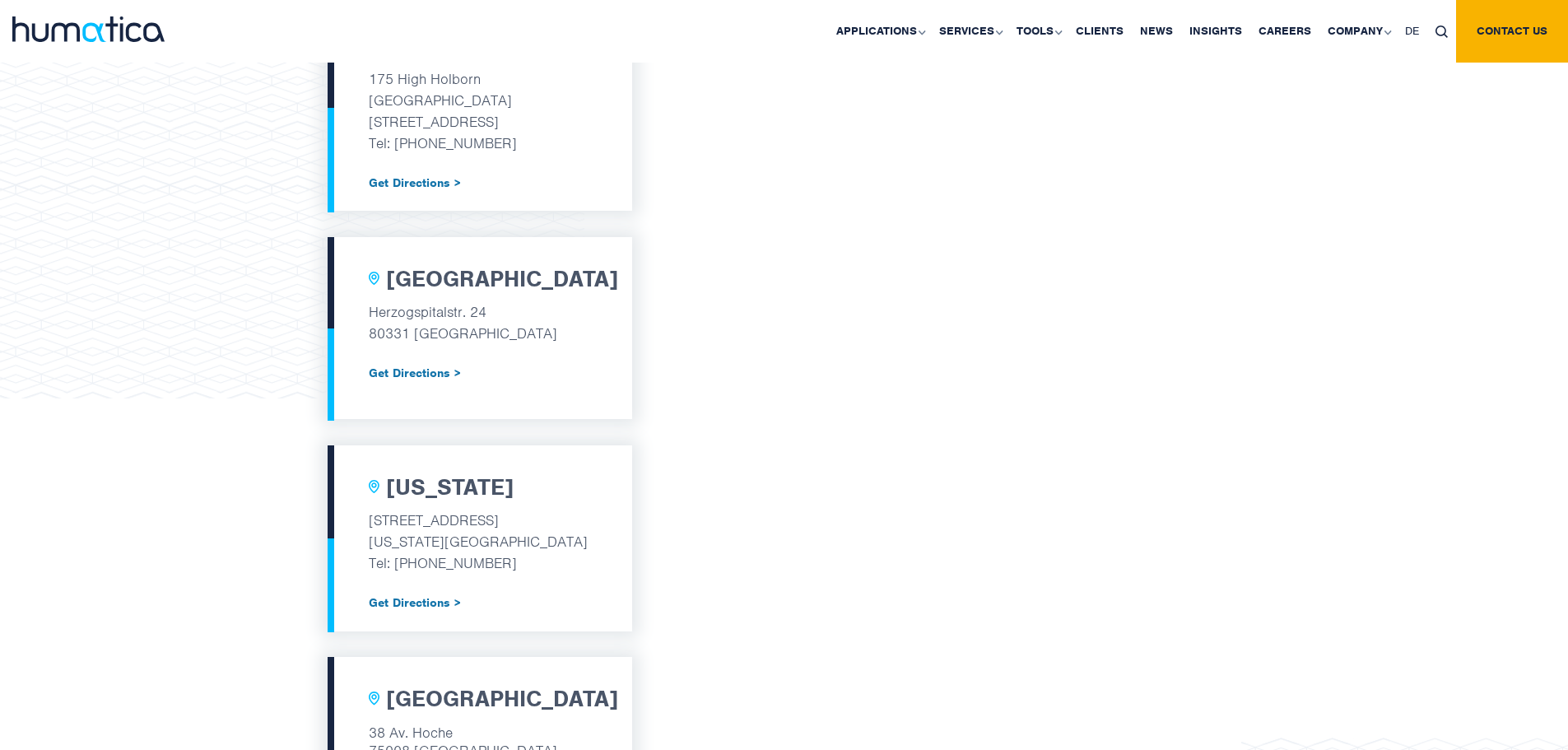
scroll to position [790, 0]
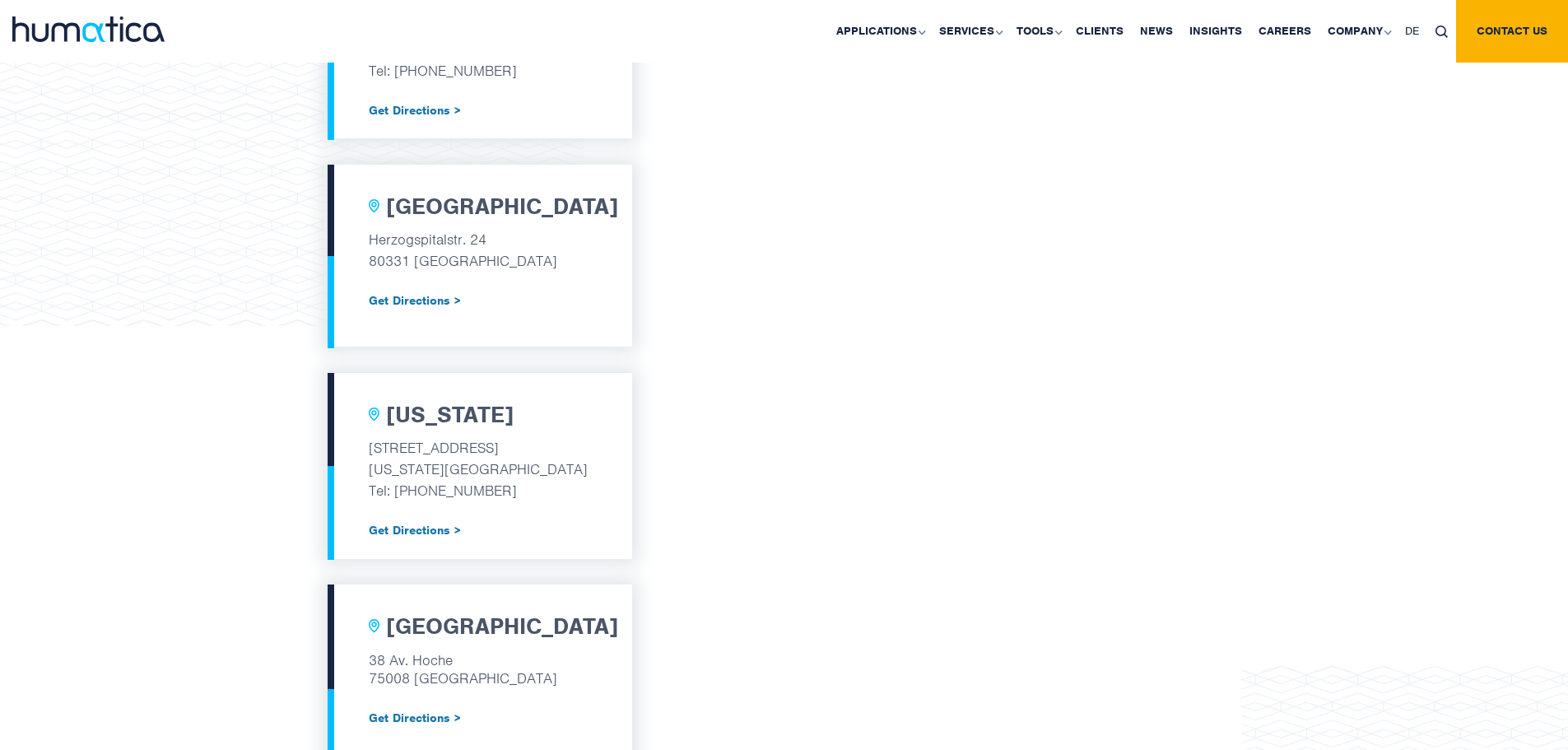
click at [474, 451] on p "[STREET_ADDRESS]" at bounding box center [480, 448] width 222 height 22
drag, startPoint x: 474, startPoint y: 451, endPoint x: 426, endPoint y: 454, distance: 48.1
click at [473, 452] on p "[STREET_ADDRESS]" at bounding box center [480, 448] width 222 height 22
click at [426, 454] on p "530 Fifth Avenue" at bounding box center [480, 448] width 222 height 22
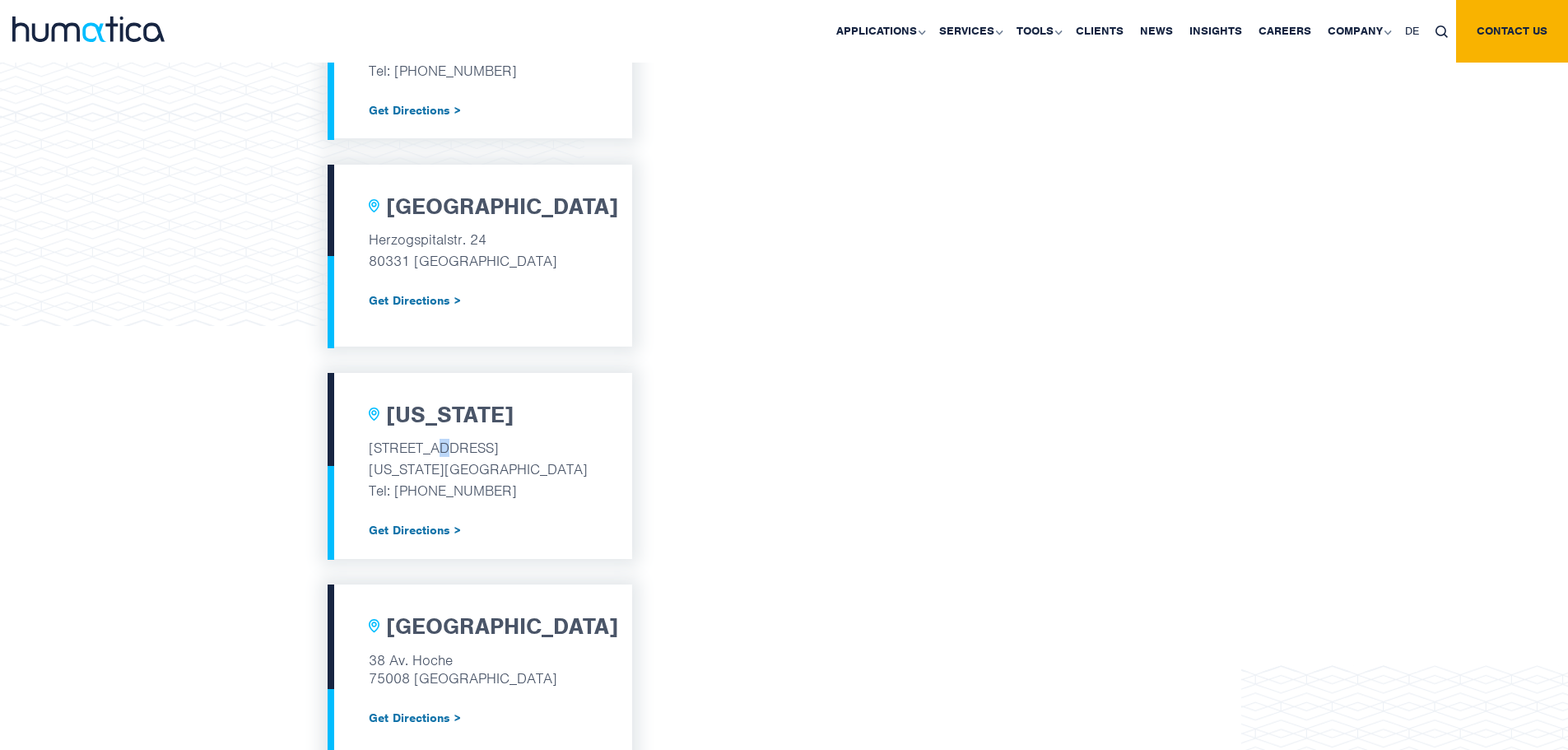
click at [426, 454] on p "530 Fifth Avenue" at bounding box center [480, 448] width 222 height 22
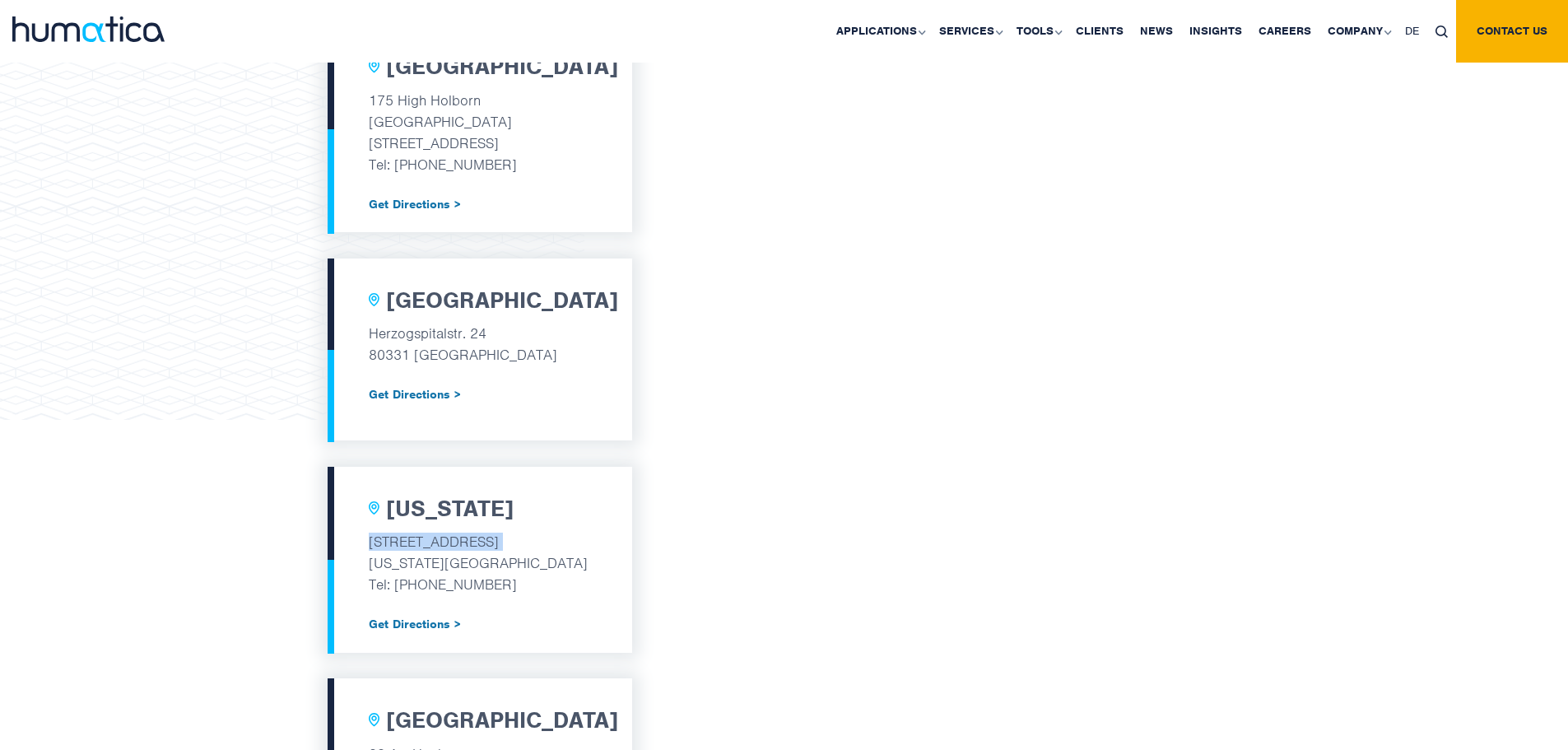
scroll to position [625, 0]
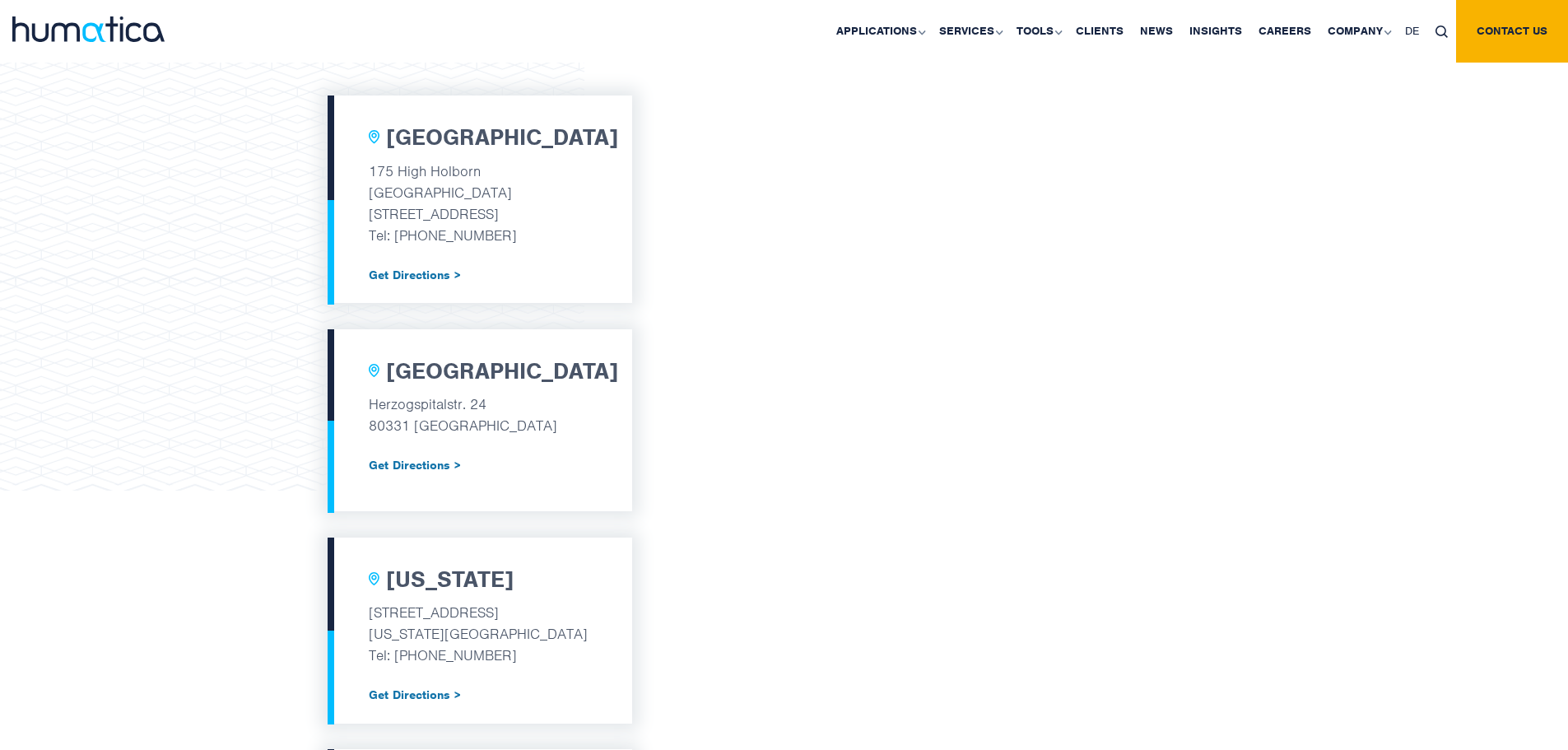
click at [406, 169] on p "175 High Holborn" at bounding box center [480, 171] width 222 height 22
